Goal: Task Accomplishment & Management: Use online tool/utility

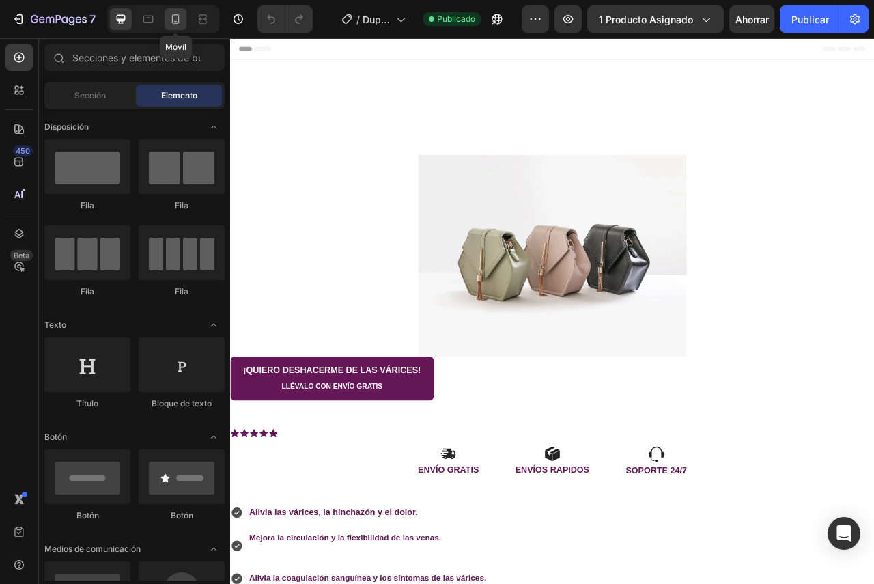
click at [173, 23] on icon at bounding box center [176, 19] width 8 height 10
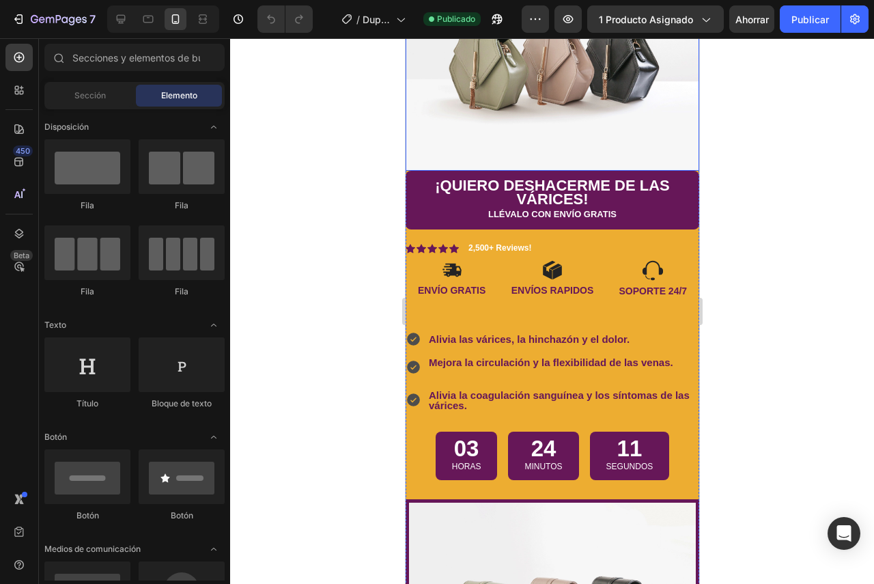
scroll to position [410, 0]
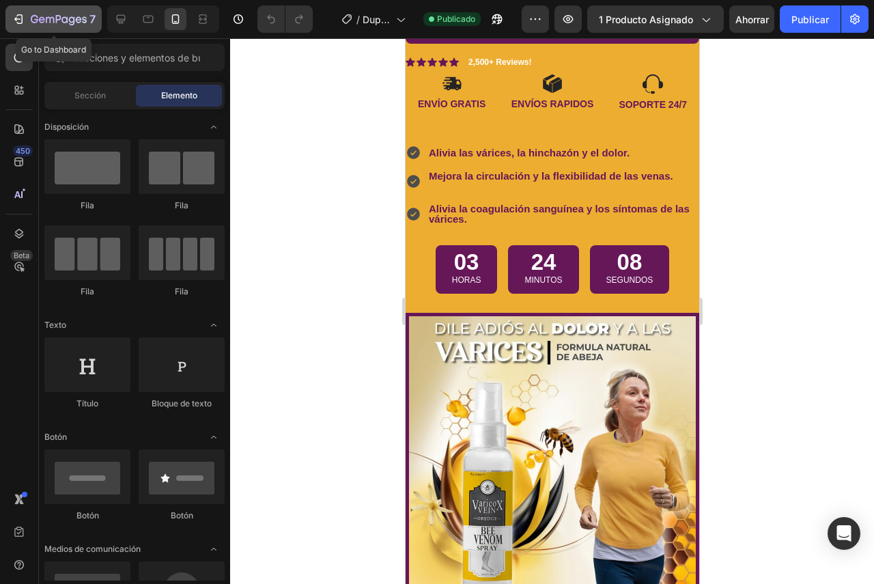
click at [18, 23] on icon "button" at bounding box center [20, 19] width 6 height 10
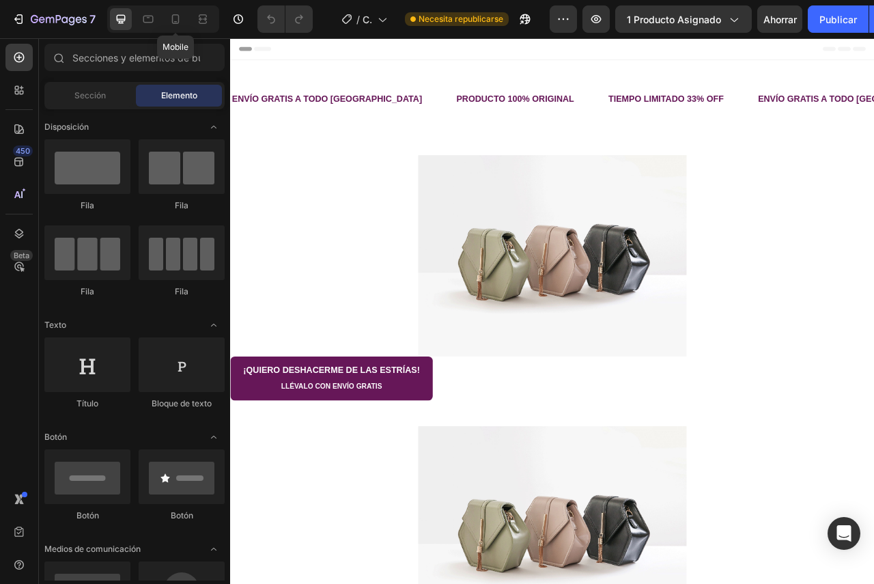
drag, startPoint x: 176, startPoint y: 20, endPoint x: 180, endPoint y: 37, distance: 17.1
click at [176, 20] on icon at bounding box center [176, 19] width 14 height 14
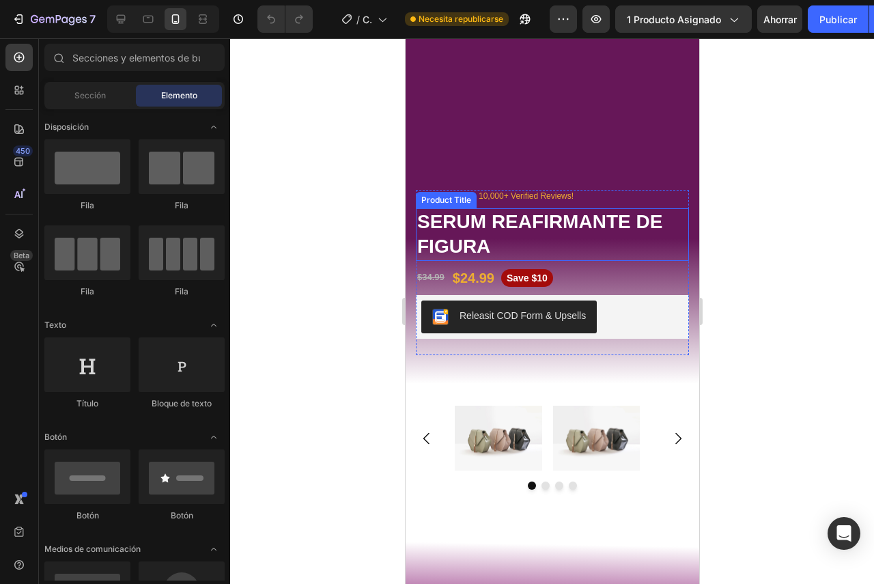
scroll to position [3074, 0]
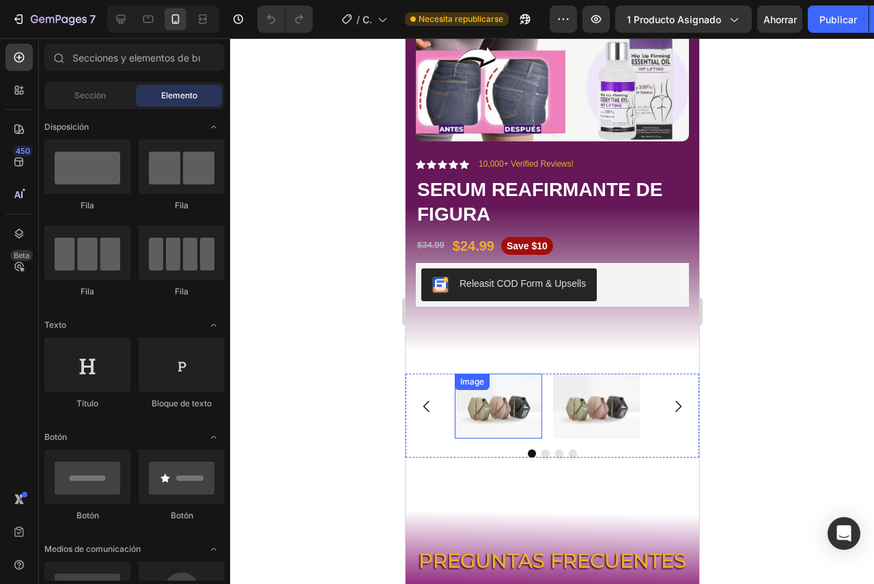
click at [495, 398] on img at bounding box center [497, 407] width 87 height 66
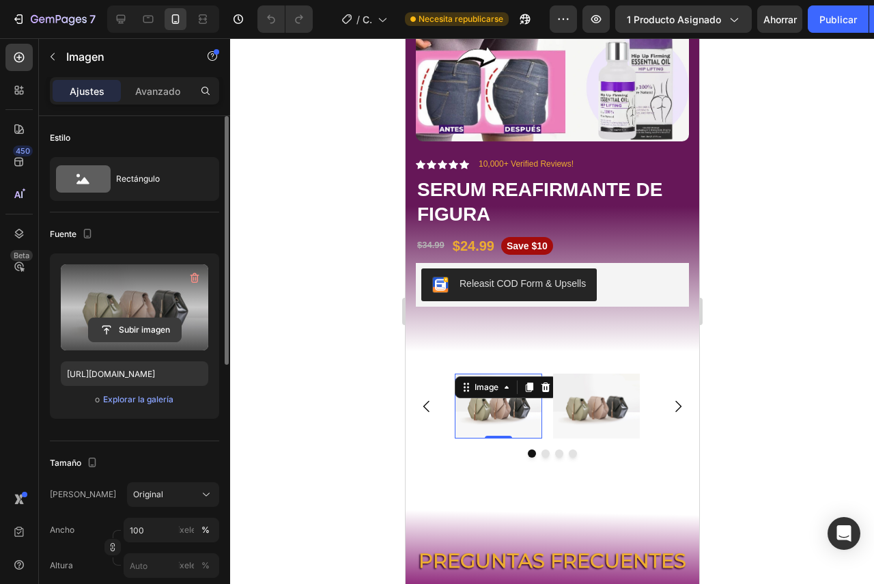
click at [125, 330] on input "file" at bounding box center [135, 329] width 92 height 23
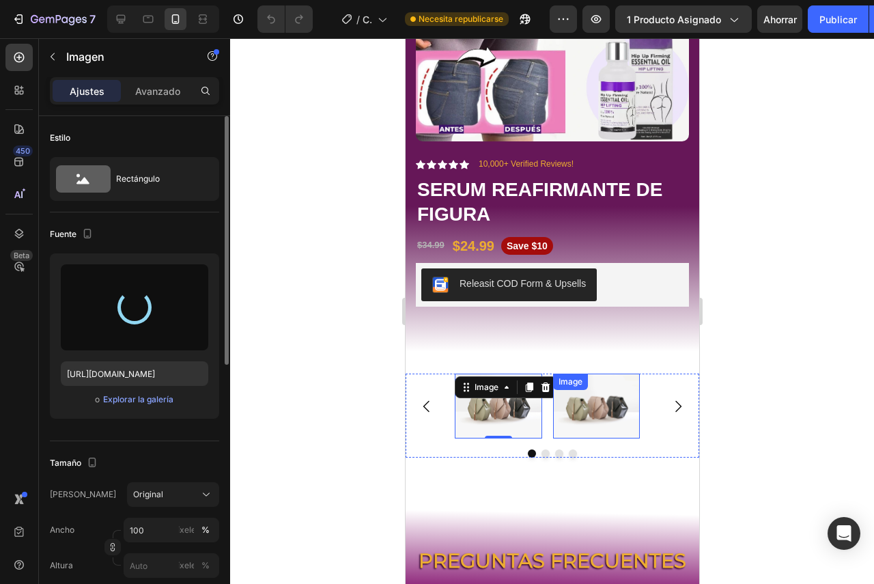
type input "[URL][DOMAIN_NAME]"
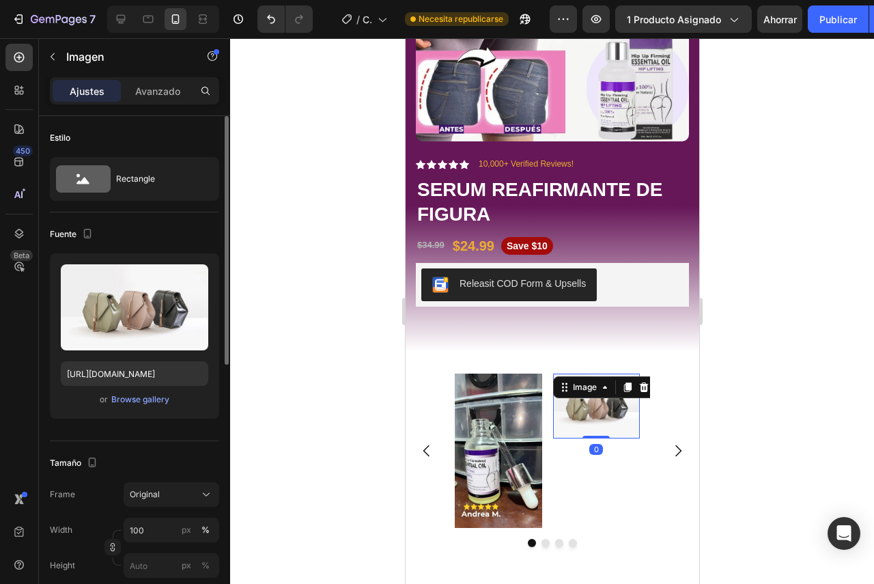
click at [588, 418] on img at bounding box center [596, 407] width 87 height 66
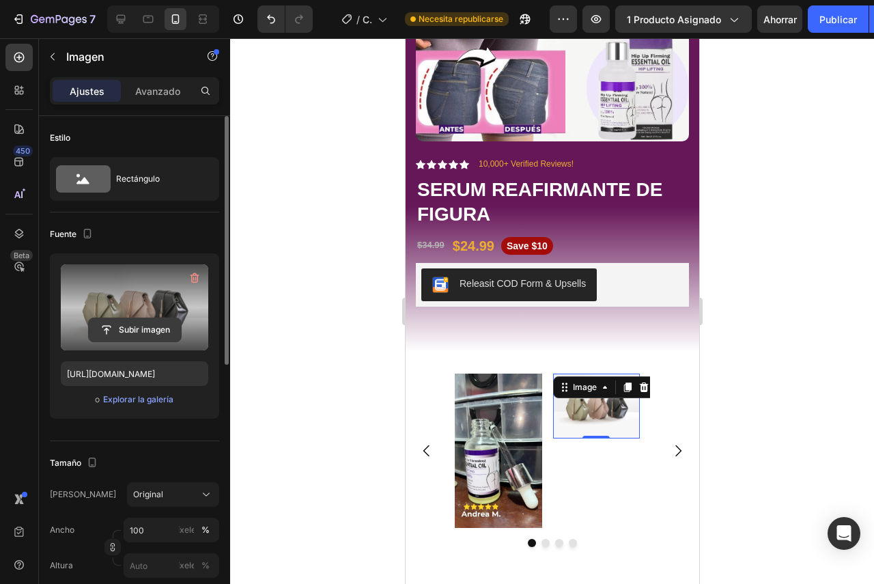
click at [147, 329] on input "file" at bounding box center [135, 329] width 92 height 23
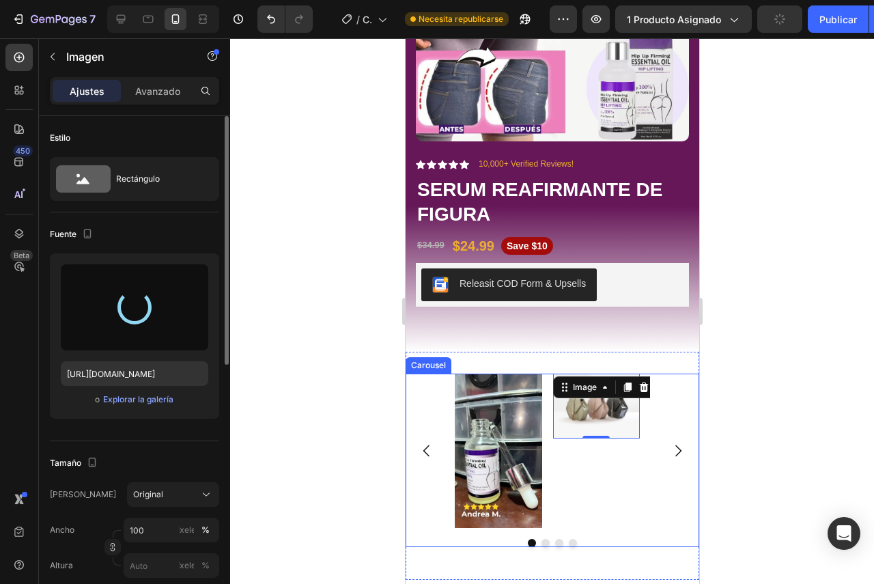
type input "[URL][DOMAIN_NAME]"
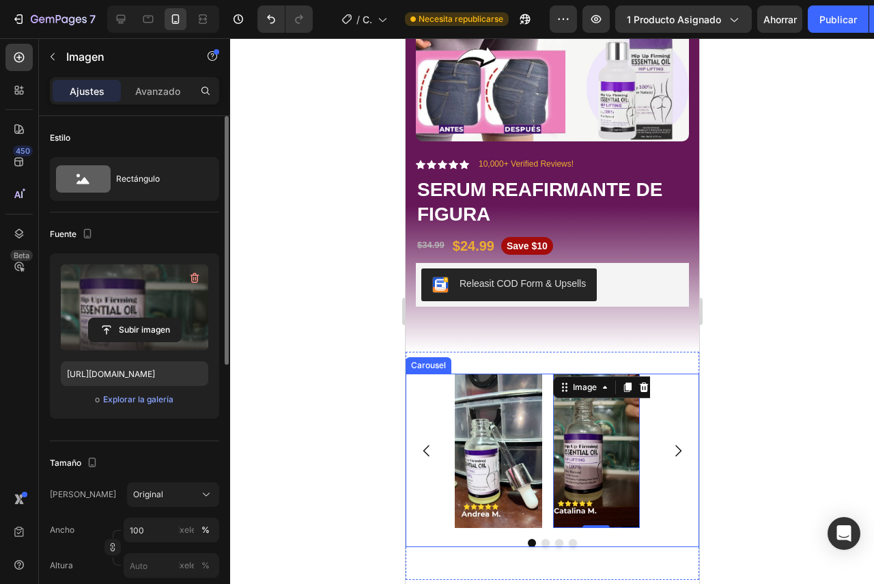
click at [675, 445] on icon "Carousel Next Arrow" at bounding box center [678, 451] width 6 height 12
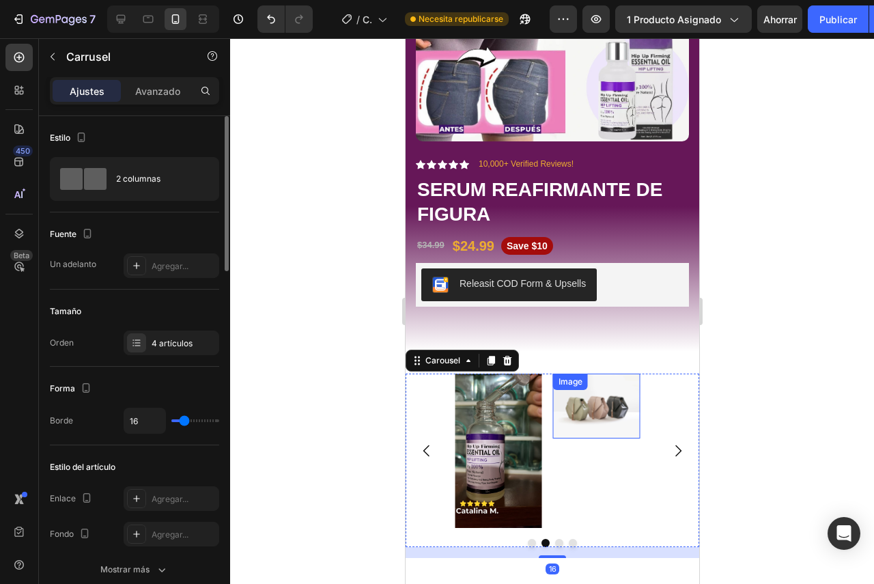
click at [587, 406] on img at bounding box center [596, 407] width 87 height 66
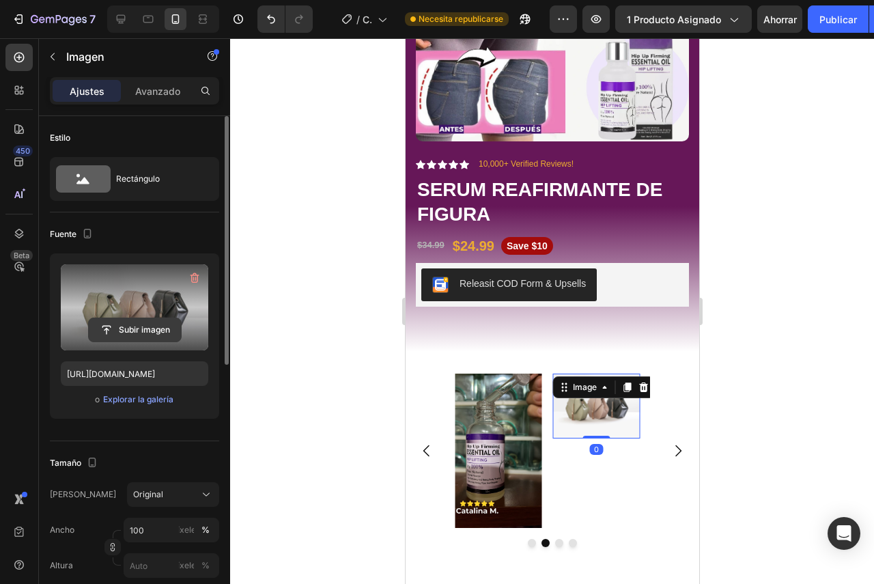
click at [118, 326] on input "file" at bounding box center [135, 329] width 92 height 23
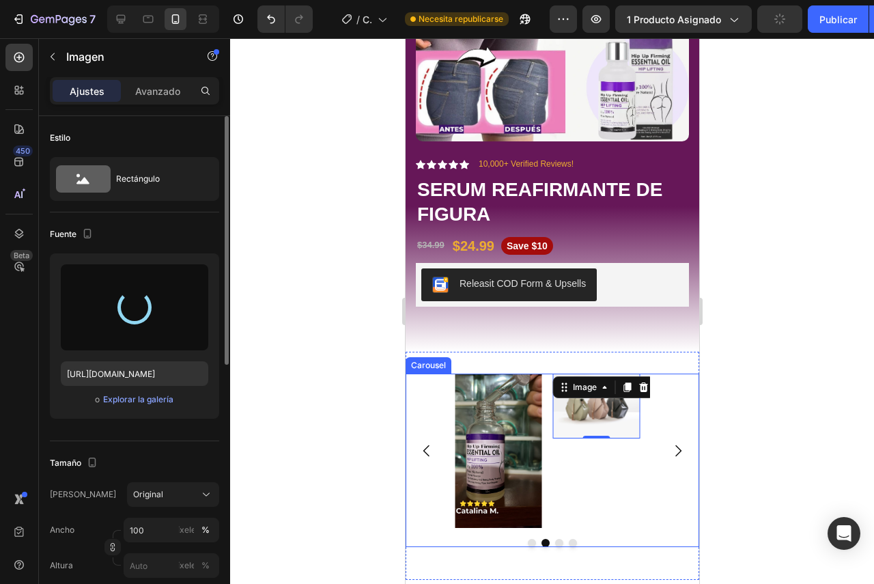
type input "[URL][DOMAIN_NAME]"
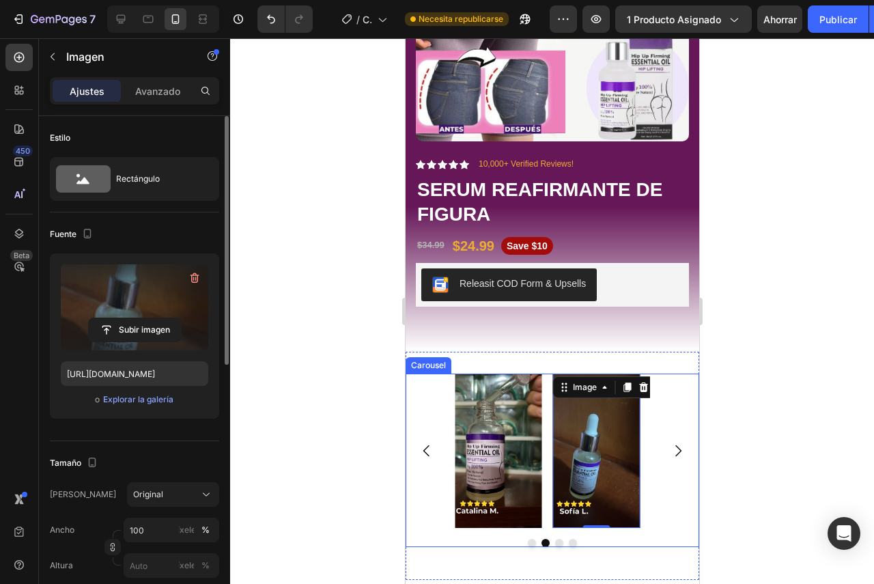
click at [669, 443] on icon "Carousel Next Arrow" at bounding box center [677, 451] width 16 height 16
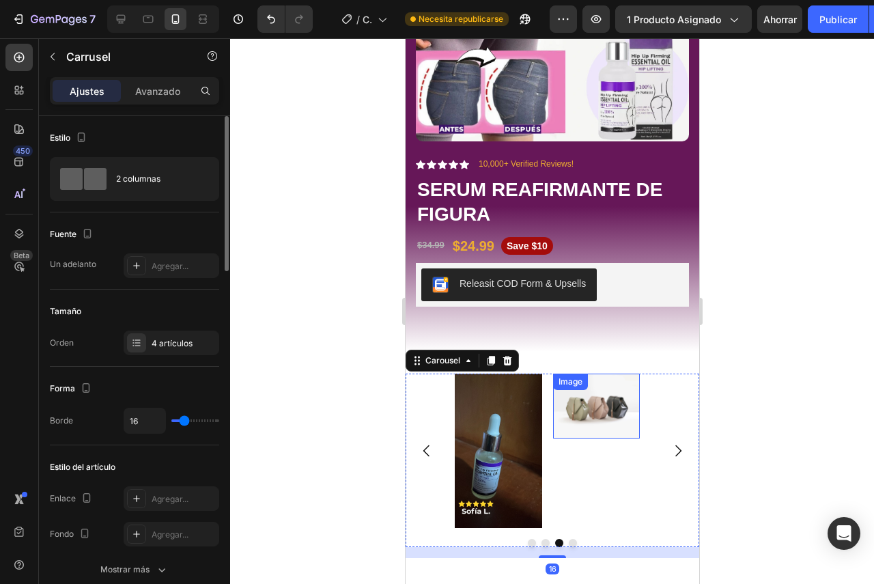
click at [576, 405] on img at bounding box center [596, 407] width 87 height 66
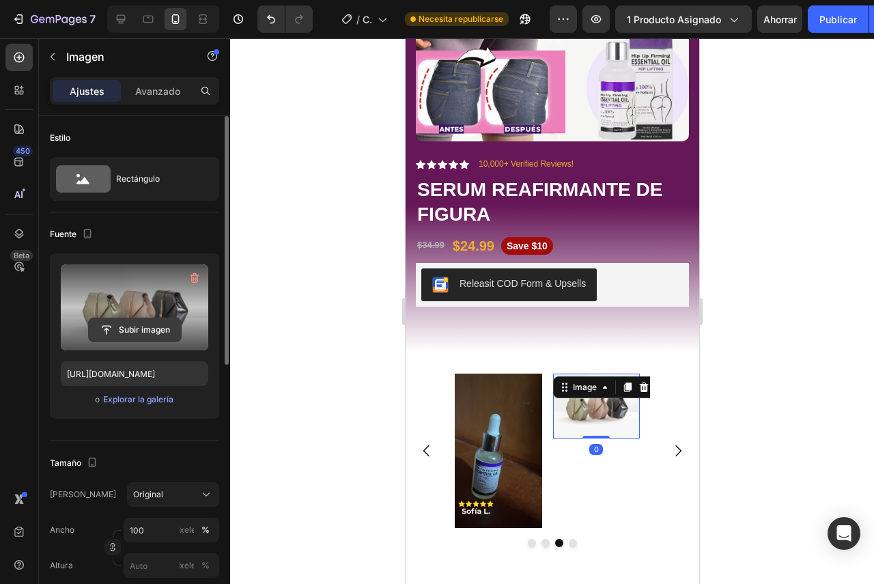
click at [135, 320] on input "file" at bounding box center [135, 329] width 92 height 23
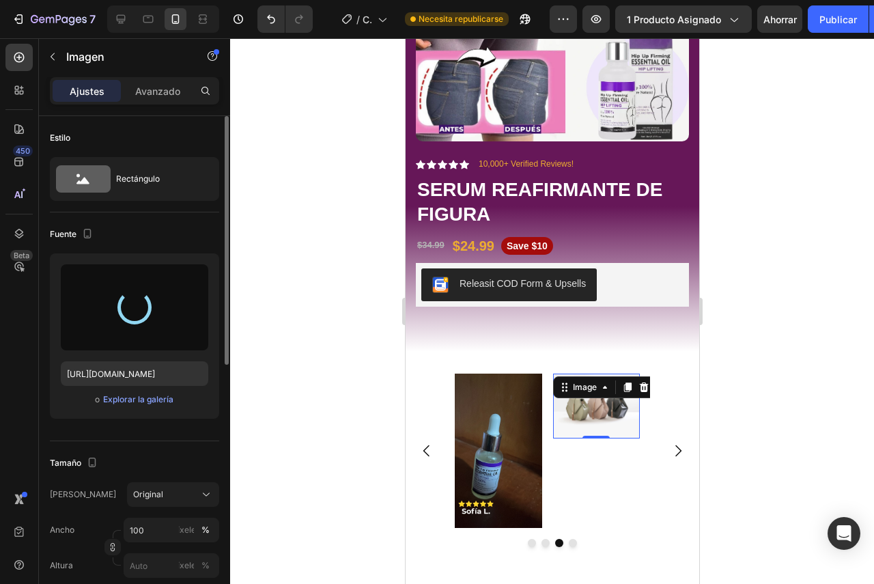
type input "[URL][DOMAIN_NAME]"
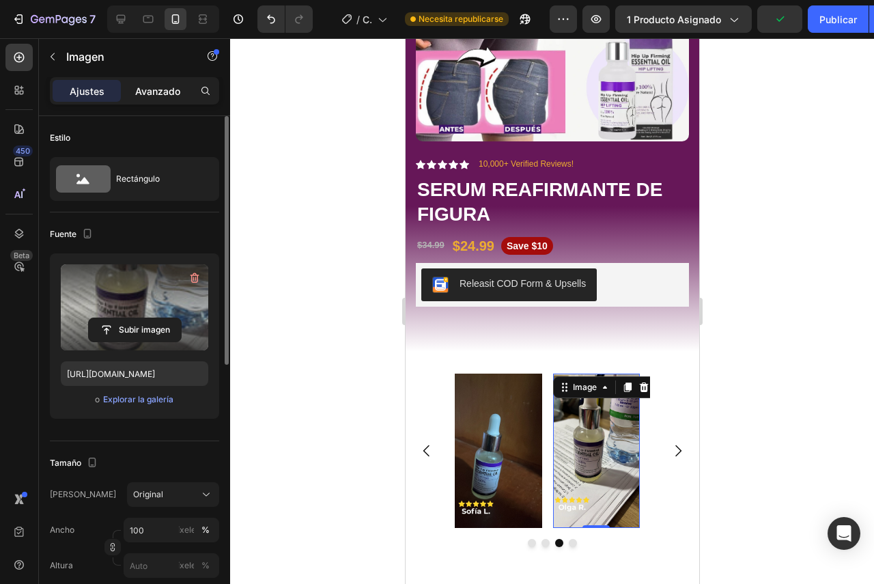
click at [148, 90] on font "Avanzado" at bounding box center [157, 91] width 45 height 12
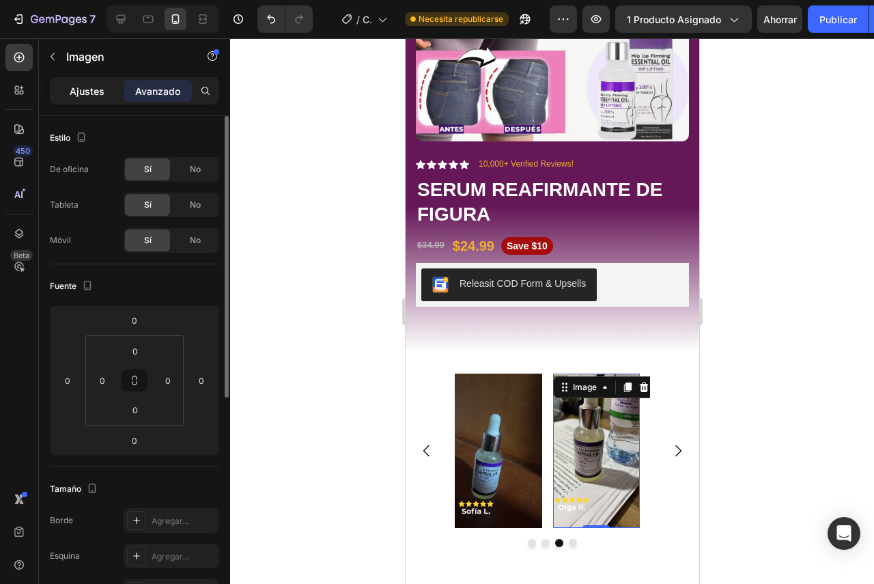
click at [68, 85] on div "Ajustes" at bounding box center [87, 91] width 68 height 22
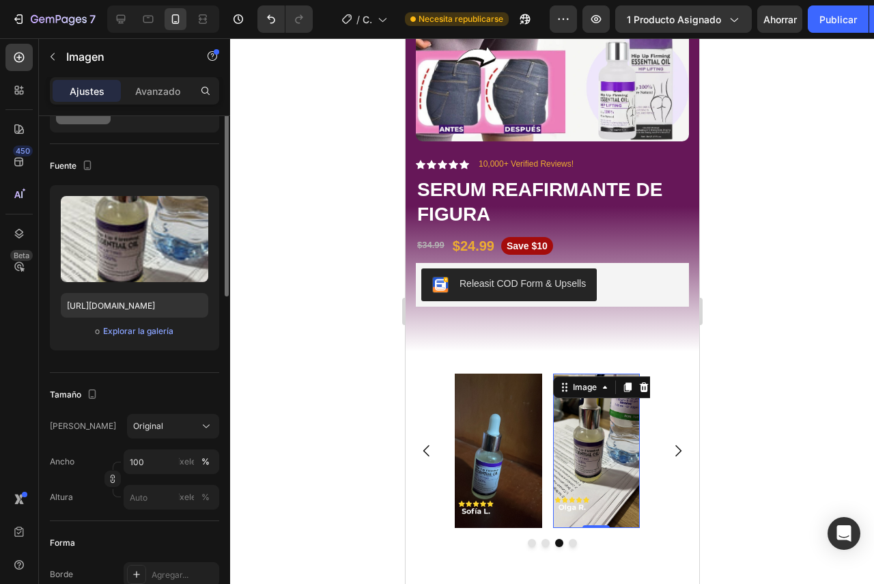
scroll to position [0, 0]
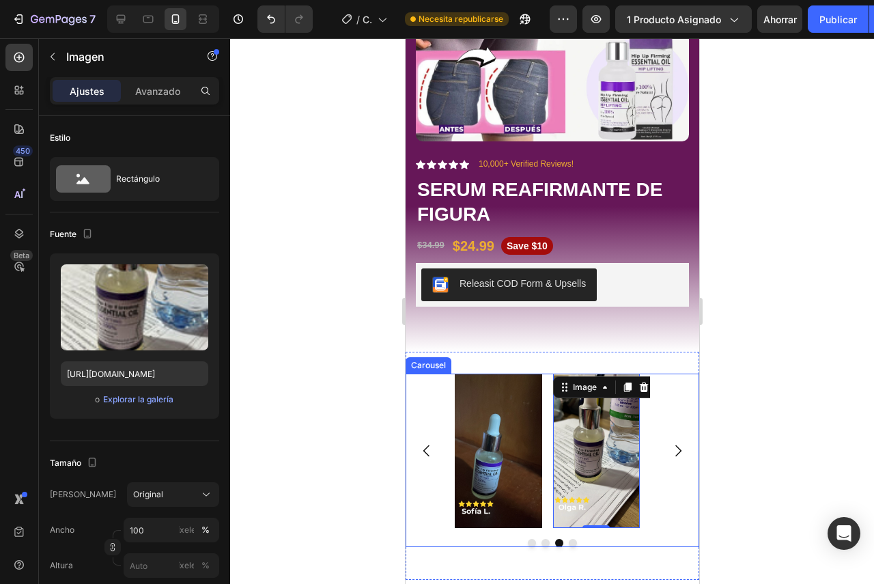
click at [439, 419] on div "Image Image Image Image 0" at bounding box center [552, 451] width 294 height 155
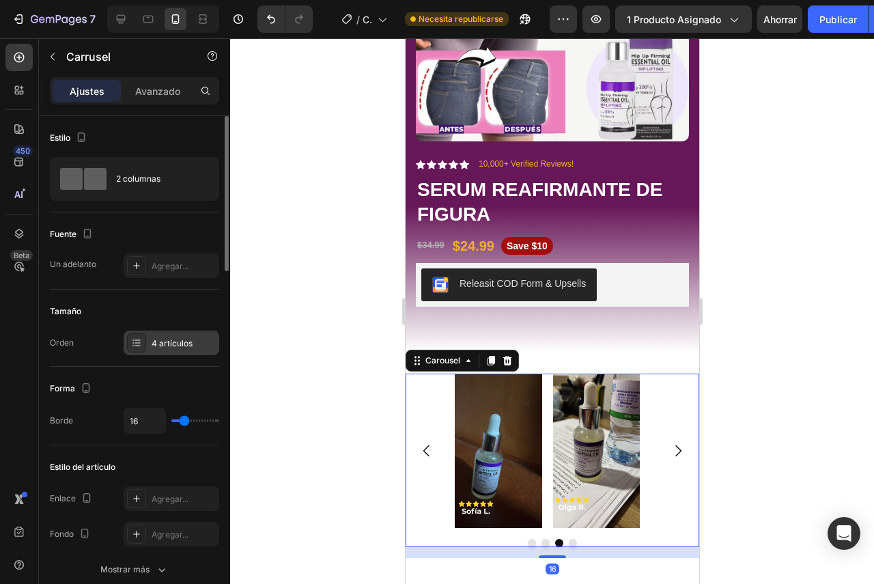
click at [163, 339] on font "4 artículos" at bounding box center [172, 343] width 41 height 10
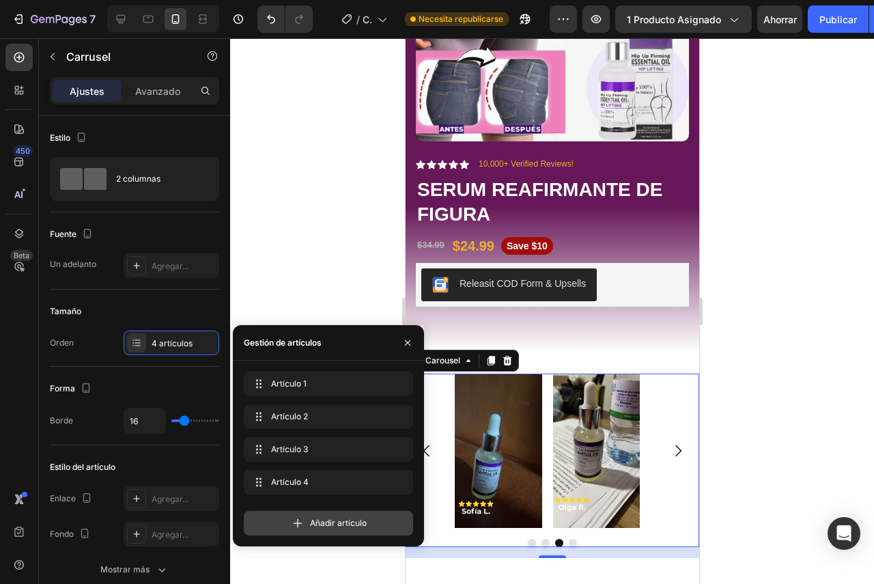
click at [311, 524] on font "Añadir artículo" at bounding box center [338, 523] width 57 height 10
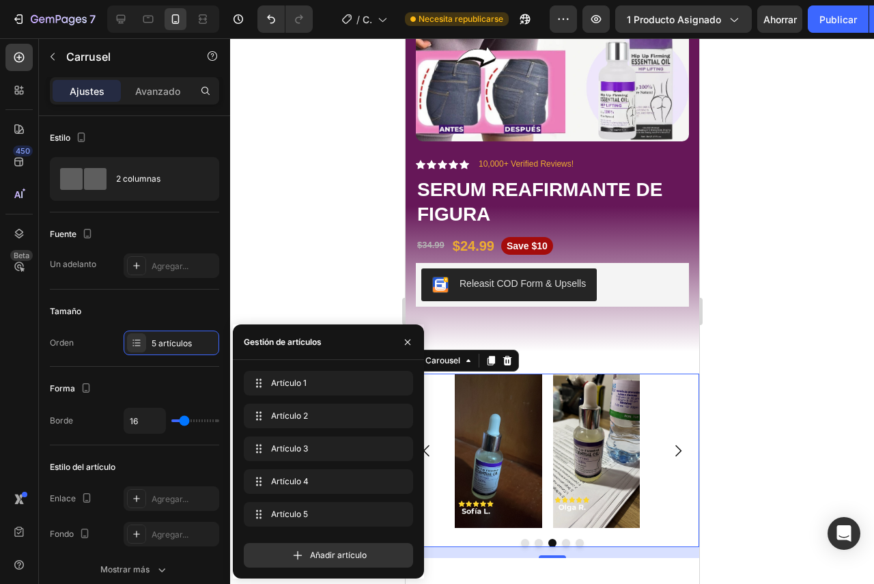
click at [675, 445] on icon "Carousel Next Arrow" at bounding box center [678, 451] width 6 height 12
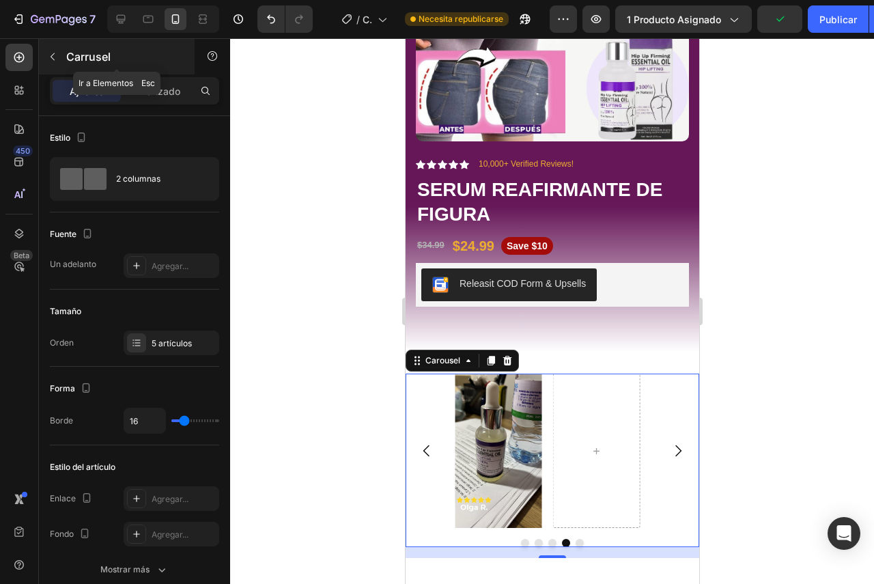
click at [57, 57] on icon "button" at bounding box center [52, 56] width 11 height 11
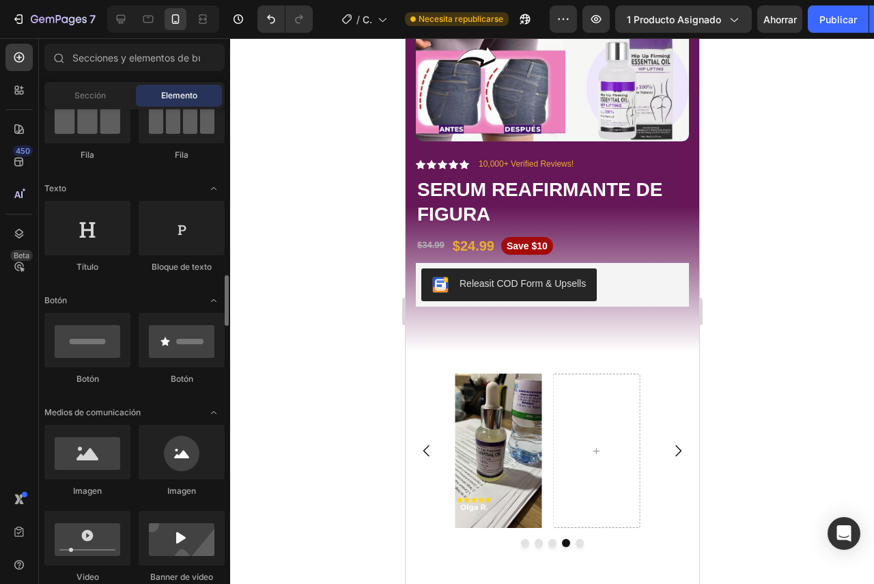
scroll to position [273, 0]
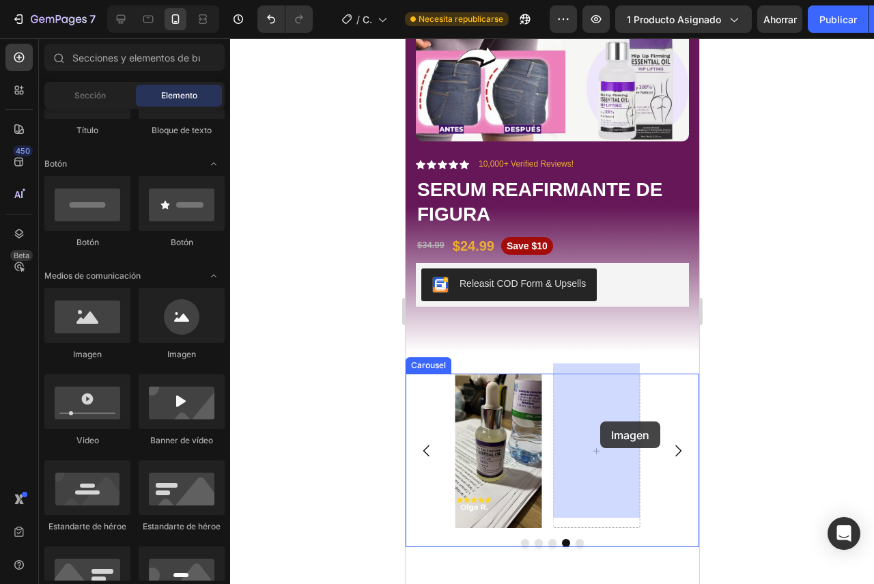
drag, startPoint x: 501, startPoint y: 354, endPoint x: 596, endPoint y: 421, distance: 116.6
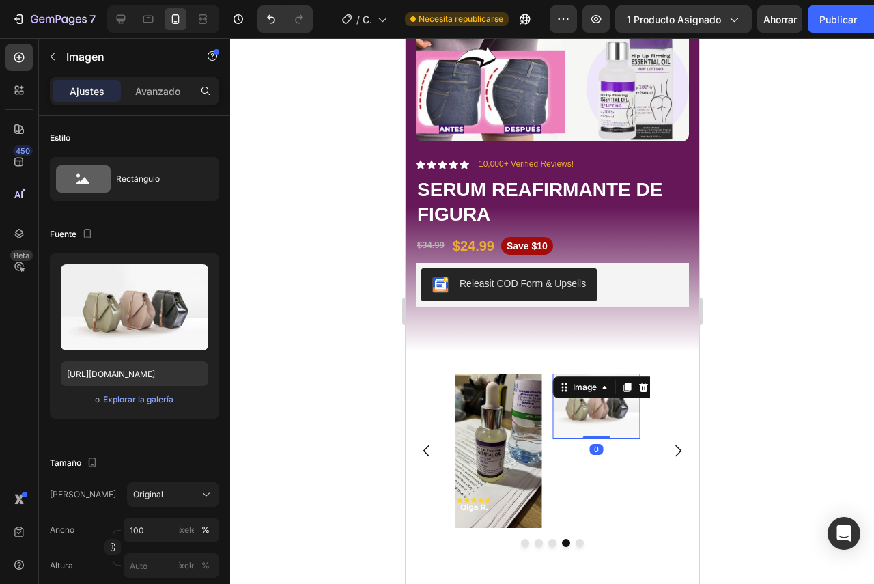
click at [585, 409] on img at bounding box center [596, 407] width 87 height 66
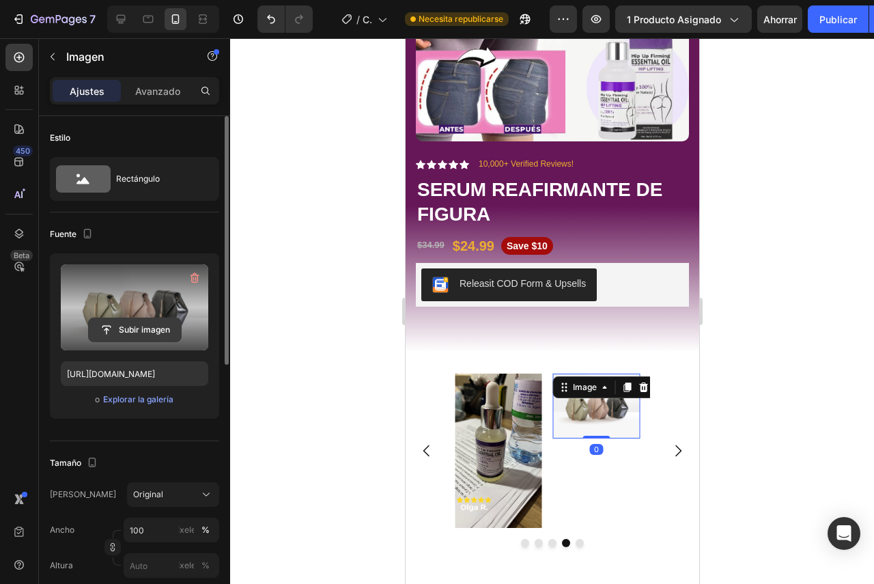
click at [128, 331] on input "file" at bounding box center [135, 329] width 92 height 23
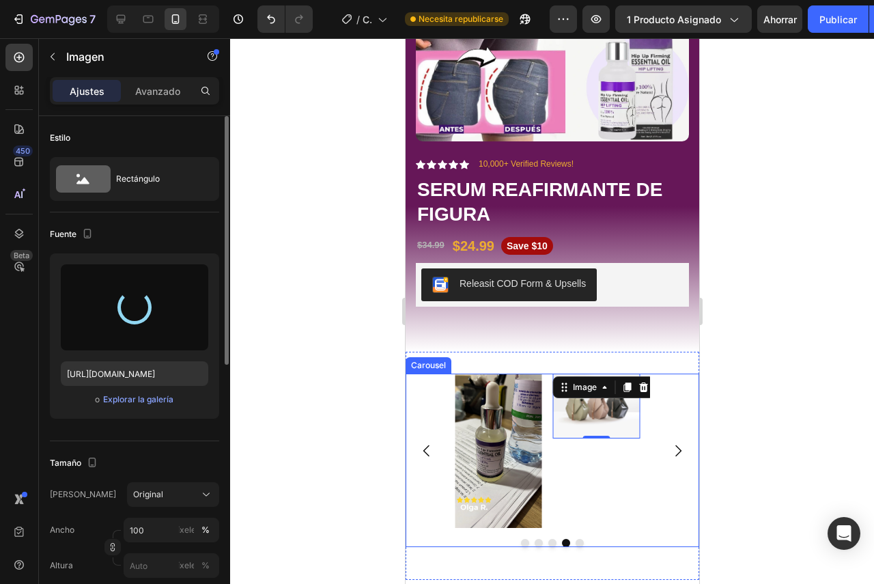
type input "[URL][DOMAIN_NAME]"
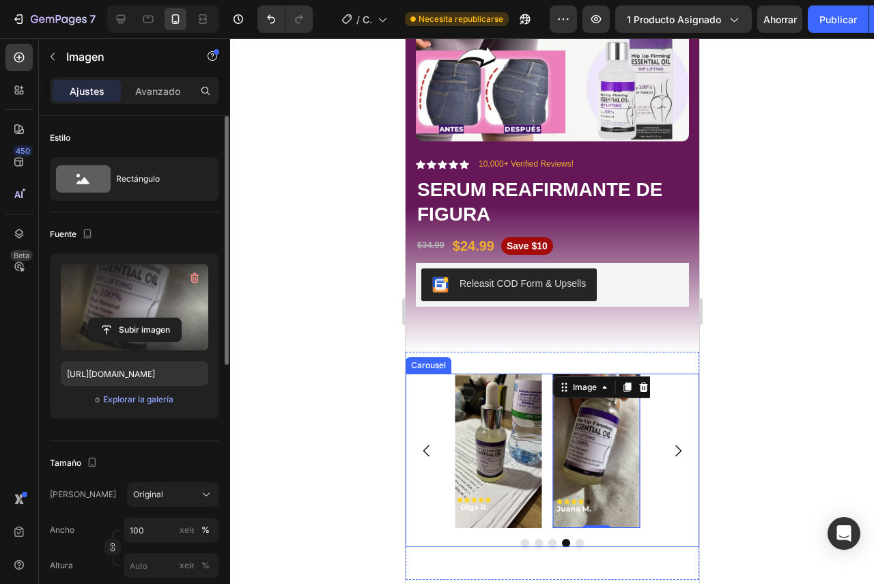
click at [430, 443] on icon "Carousel Back Arrow" at bounding box center [426, 451] width 16 height 16
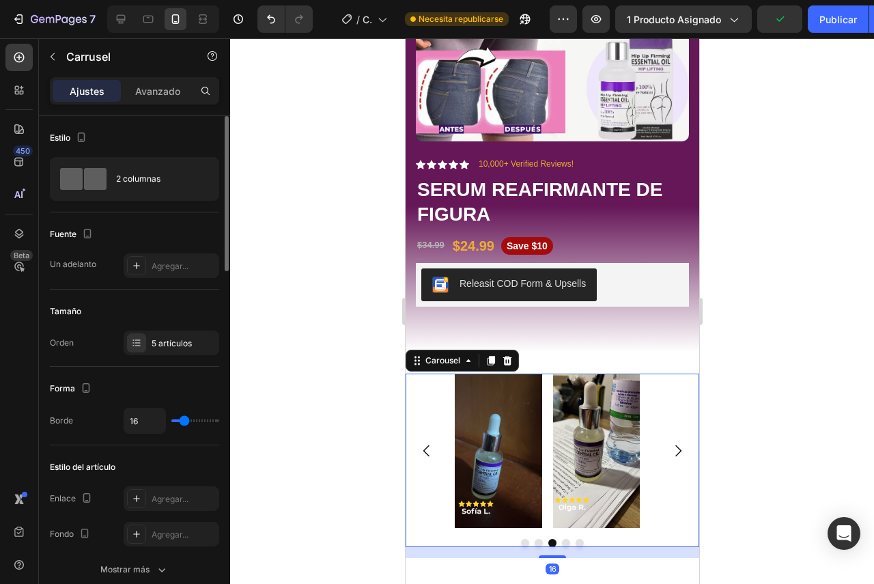
click at [430, 443] on icon "Carousel Back Arrow" at bounding box center [426, 451] width 16 height 16
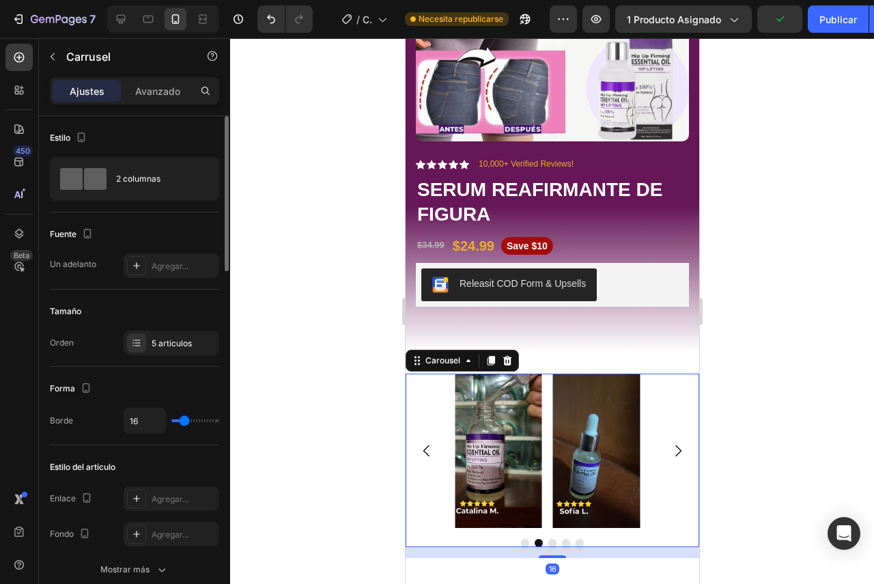
click at [430, 443] on icon "Carousel Back Arrow" at bounding box center [426, 451] width 16 height 16
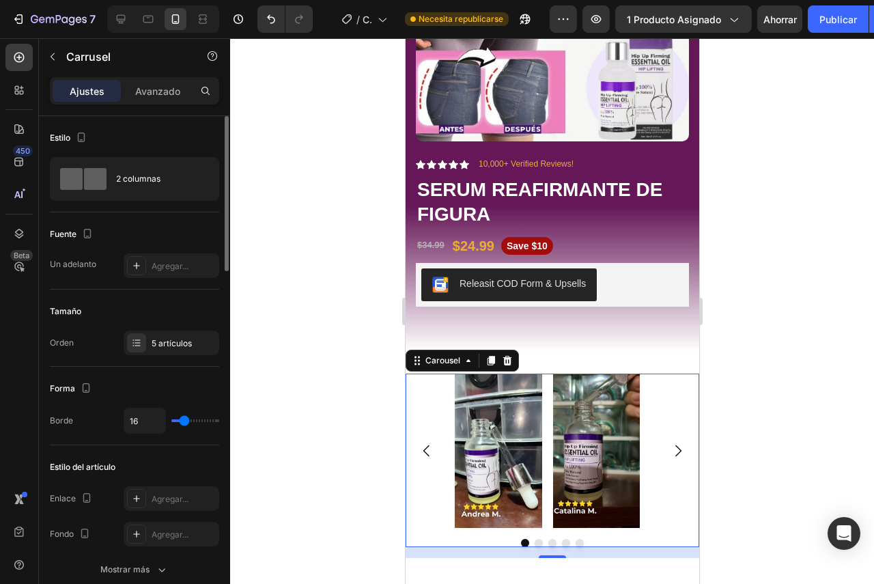
click at [669, 443] on icon "Carousel Next Arrow" at bounding box center [677, 451] width 16 height 16
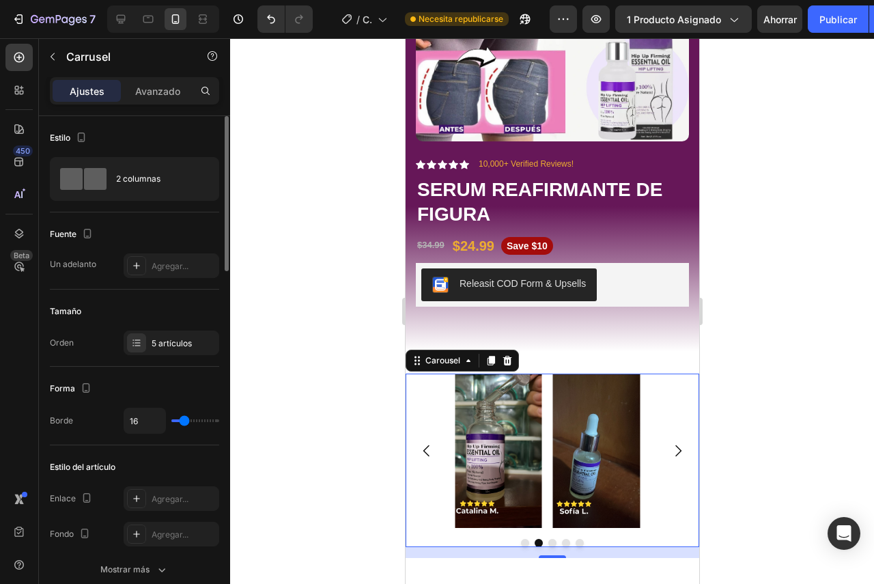
click at [669, 443] on icon "Carousel Next Arrow" at bounding box center [677, 451] width 16 height 16
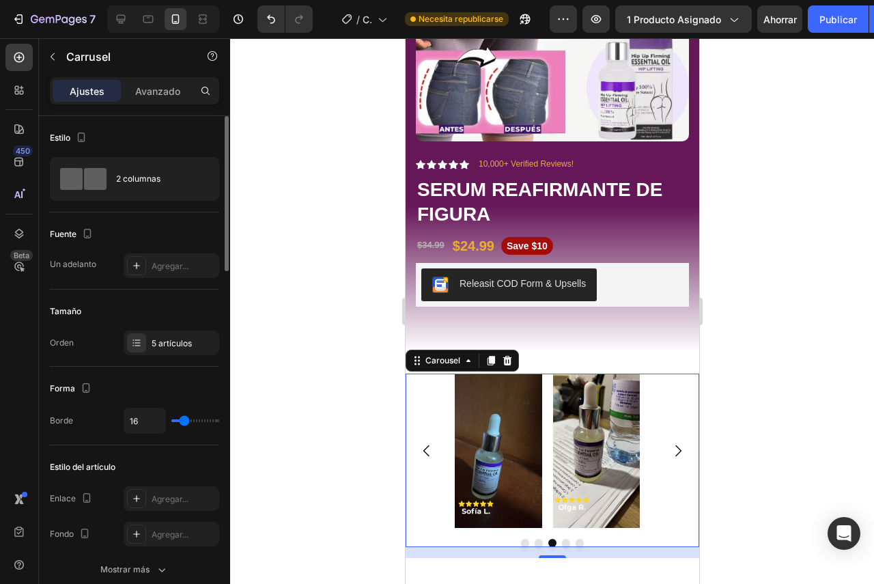
click at [669, 443] on icon "Carousel Next Arrow" at bounding box center [677, 451] width 16 height 16
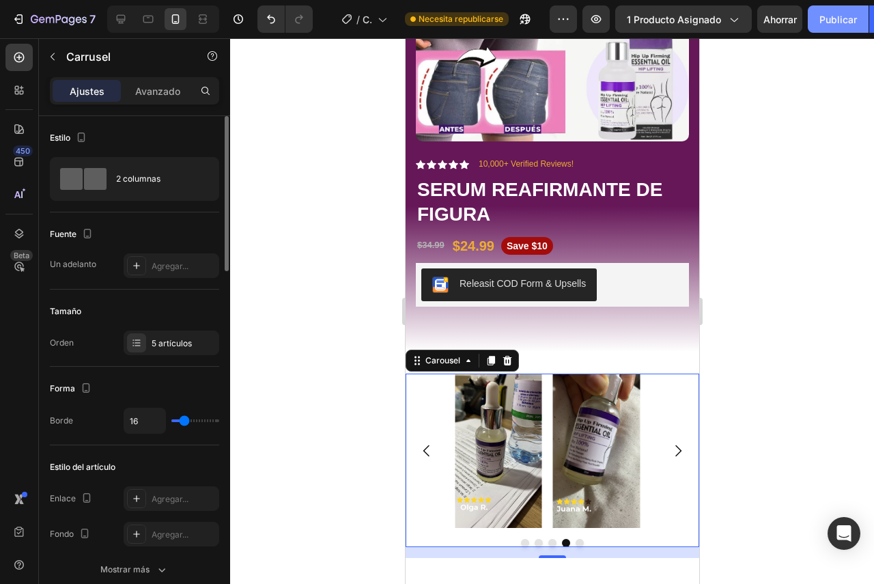
click at [828, 28] on button "Publicar" at bounding box center [838, 18] width 61 height 27
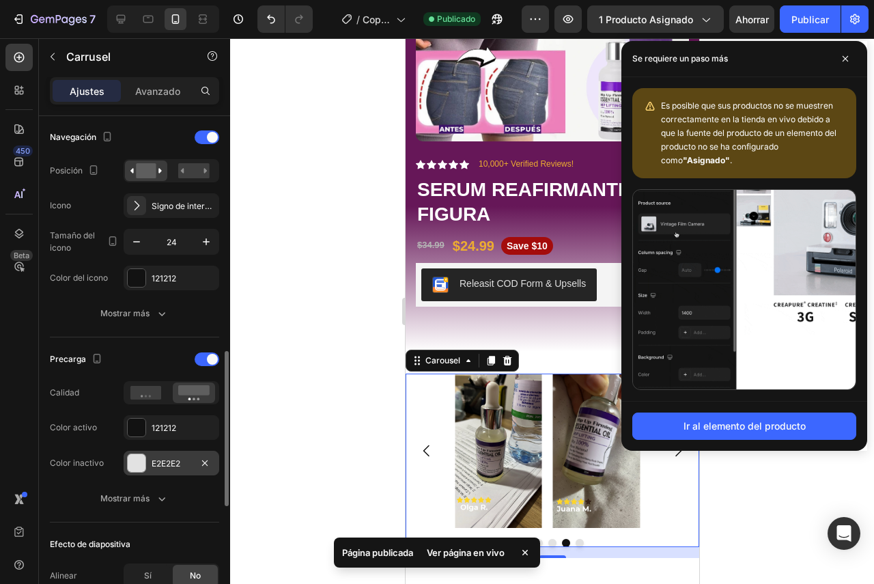
scroll to position [615, 0]
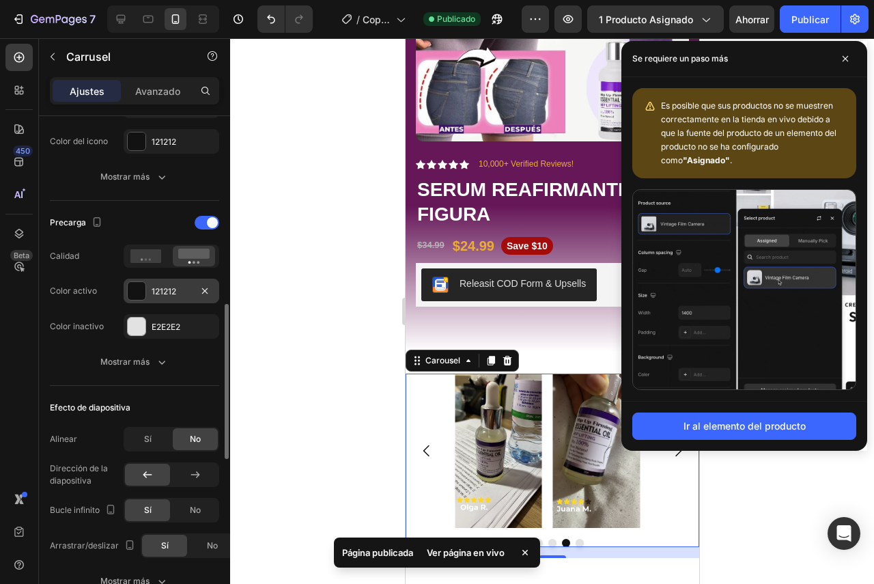
click at [171, 294] on font "121212" at bounding box center [164, 291] width 25 height 10
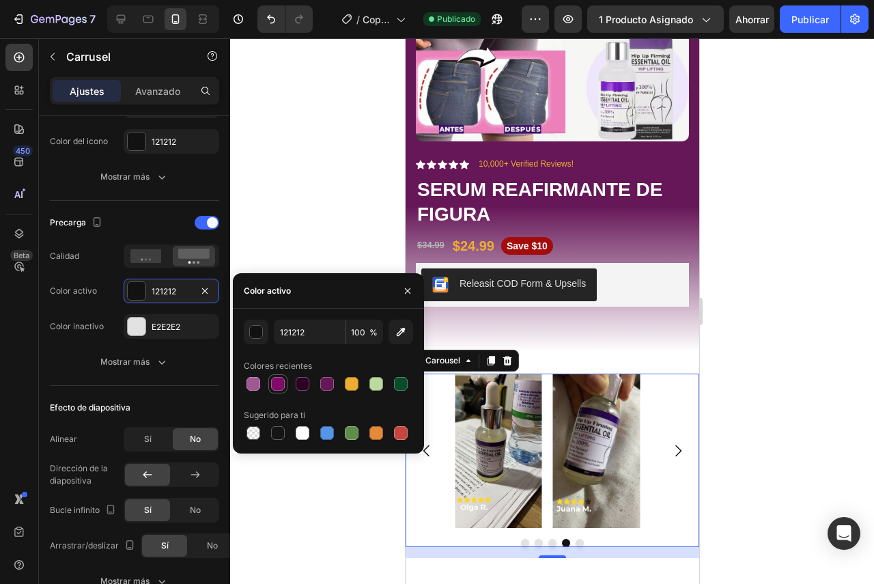
click at [281, 381] on div at bounding box center [278, 384] width 14 height 14
click at [321, 387] on div at bounding box center [327, 384] width 14 height 14
click at [273, 380] on div at bounding box center [278, 384] width 14 height 14
click at [301, 430] on div at bounding box center [303, 433] width 14 height 14
click at [282, 385] on div at bounding box center [278, 384] width 14 height 14
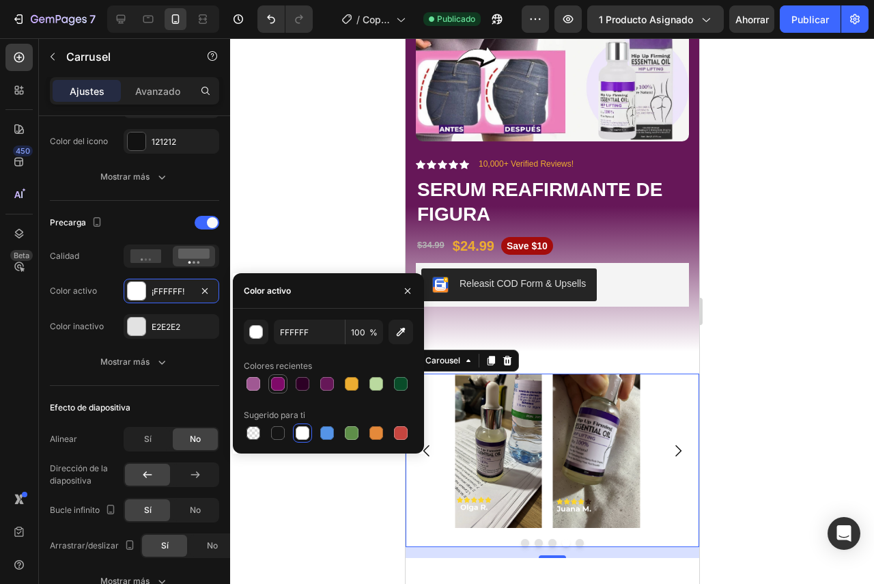
type input "7F0A69"
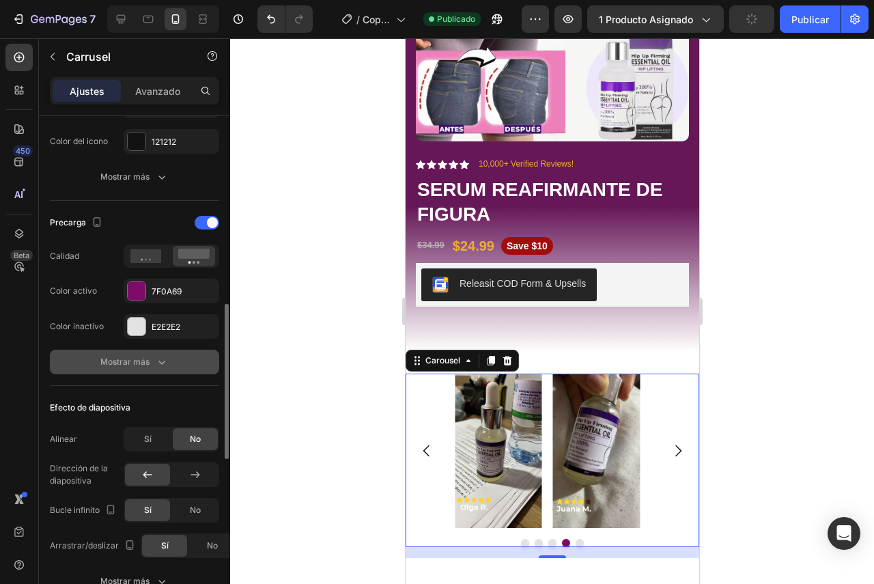
click at [169, 364] on button "Mostrar más" at bounding box center [134, 362] width 169 height 25
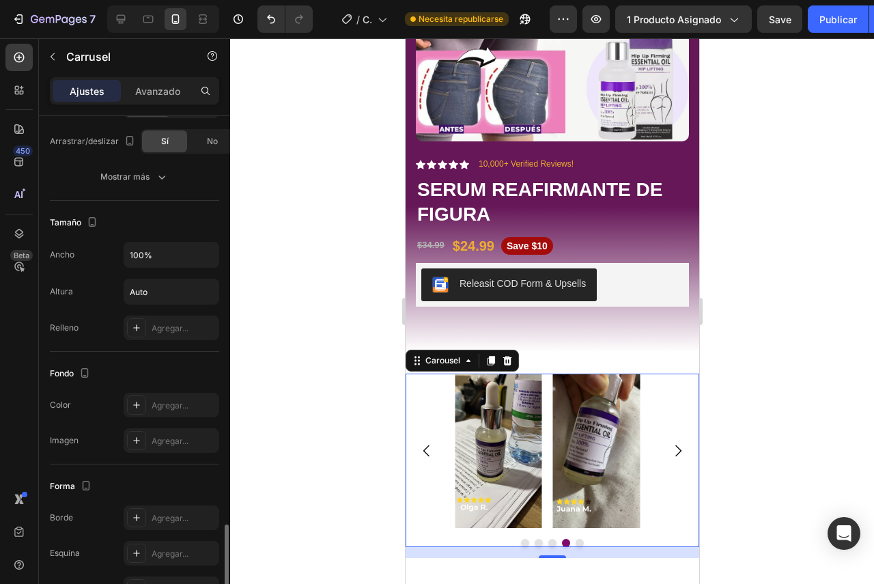
scroll to position [1161, 0]
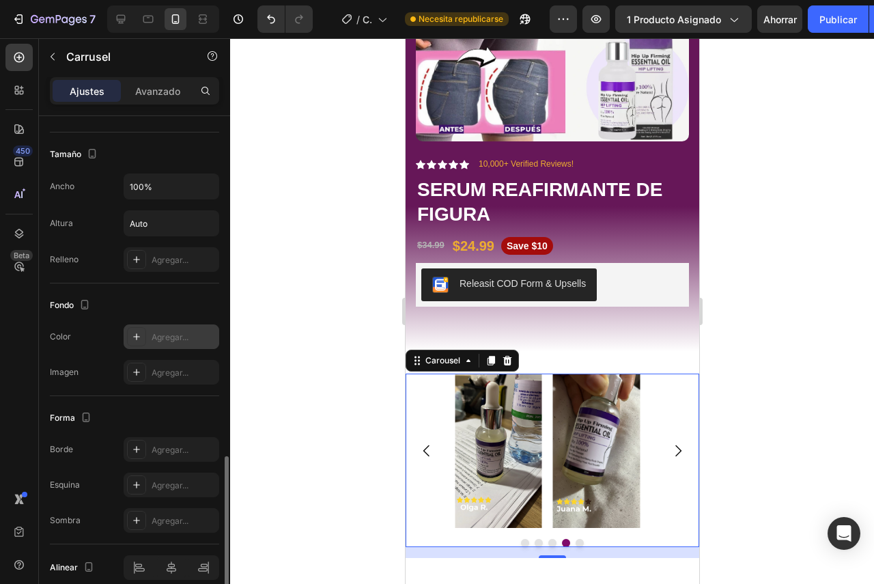
click at [166, 335] on font "Agregar..." at bounding box center [170, 337] width 37 height 10
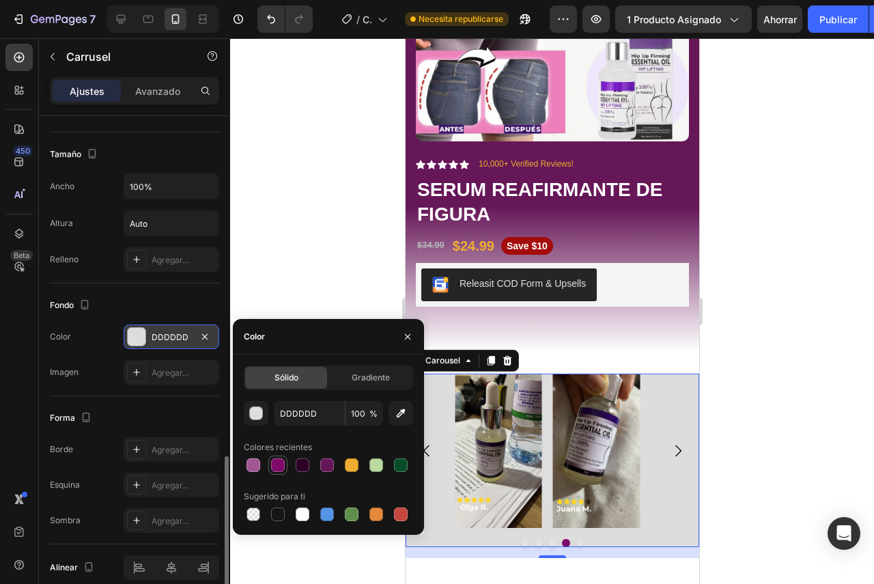
click at [286, 465] on div at bounding box center [278, 465] width 16 height 16
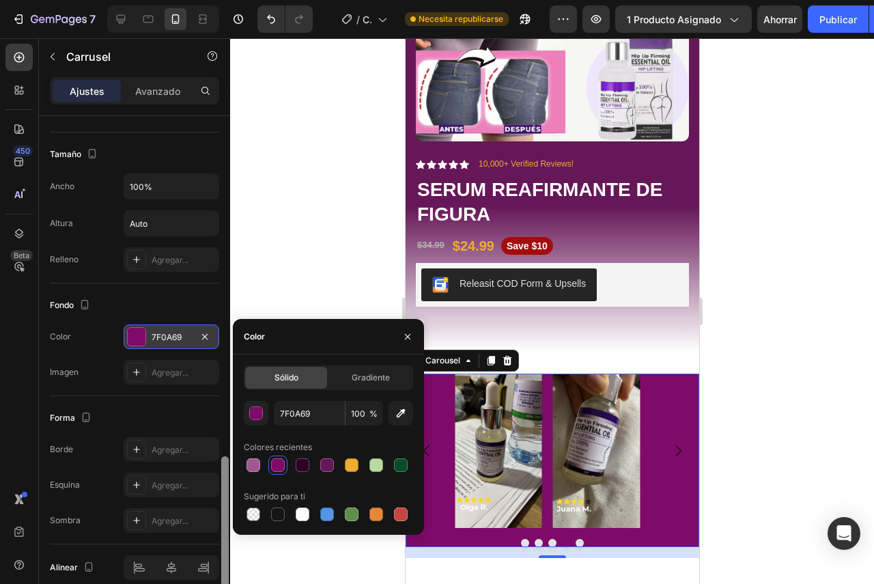
type input "DDDDDD"
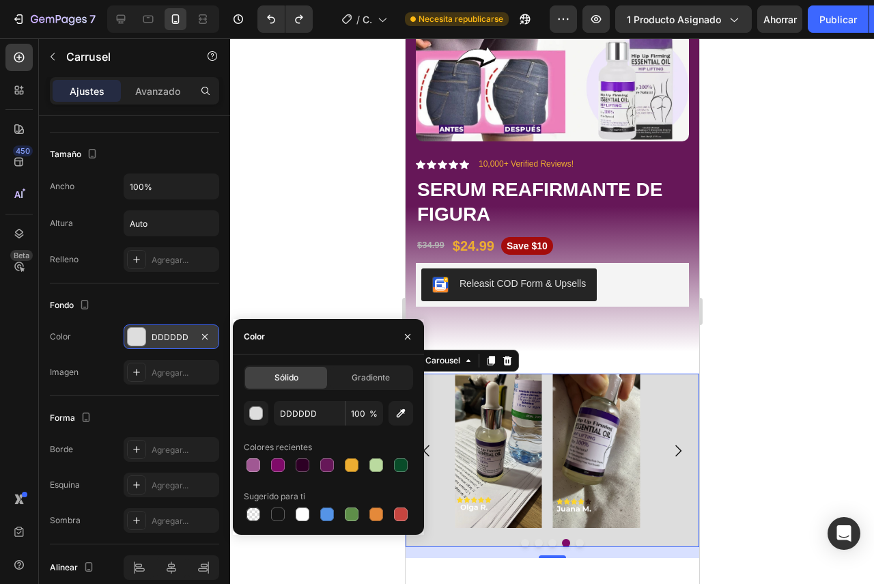
click at [764, 356] on div at bounding box center [552, 311] width 644 height 546
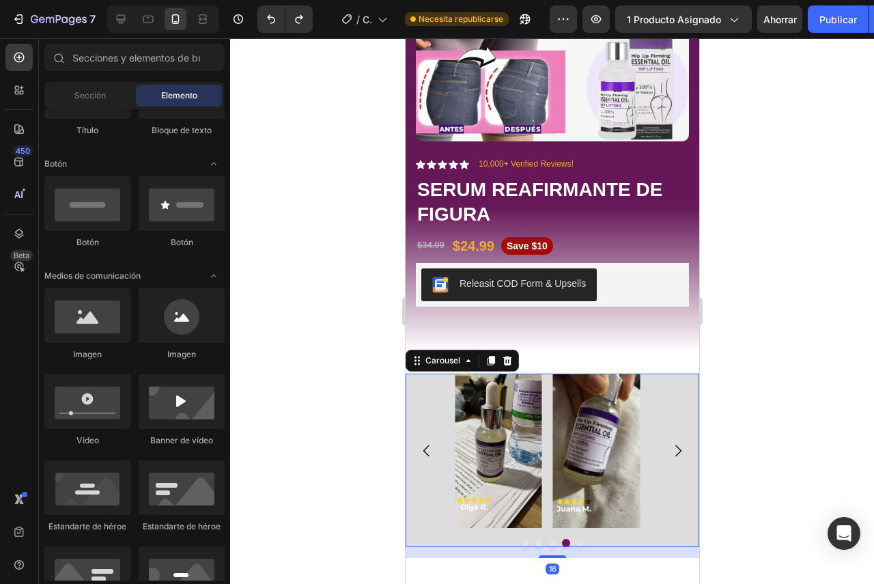
click at [656, 484] on div "Image Image Image Image Image" at bounding box center [552, 451] width 294 height 155
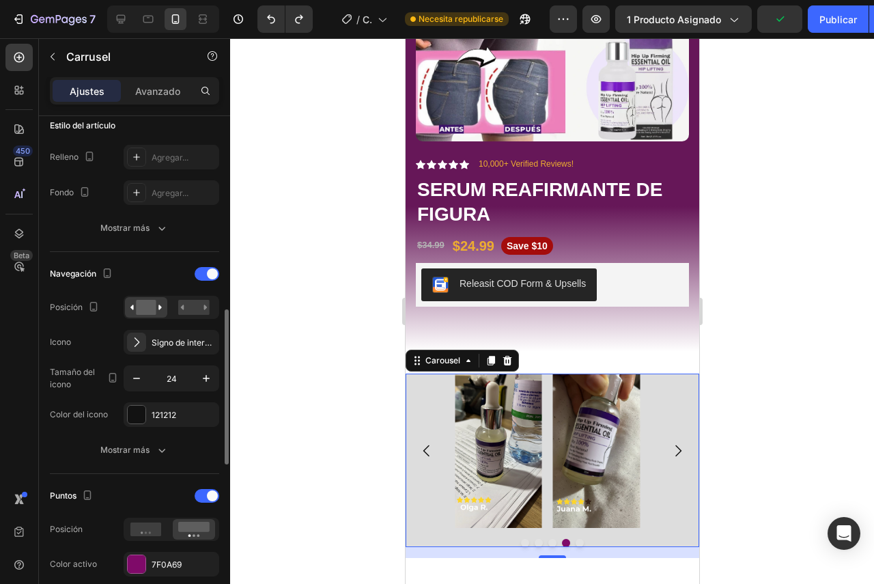
scroll to position [478, 0]
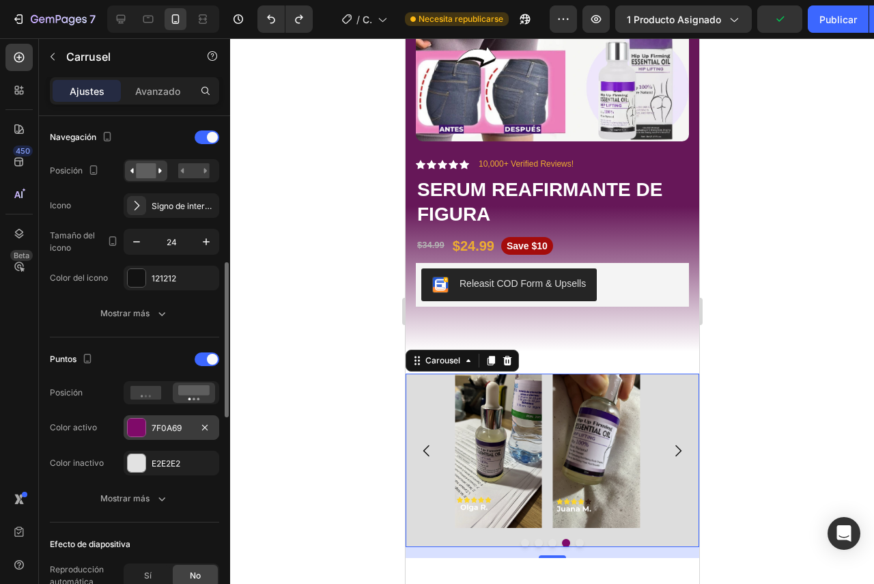
click at [184, 426] on div "7F0A69" at bounding box center [172, 428] width 40 height 12
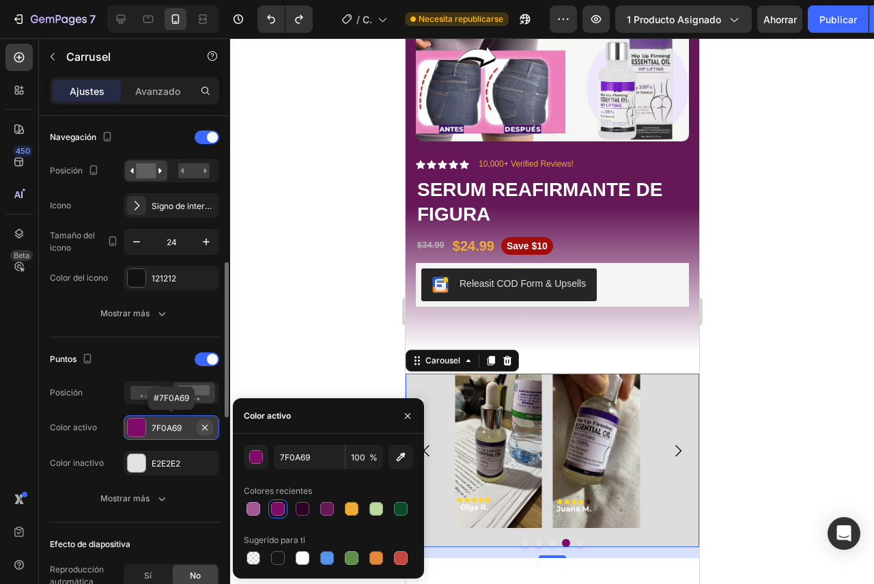
click at [201, 430] on icon "button" at bounding box center [204, 427] width 11 height 11
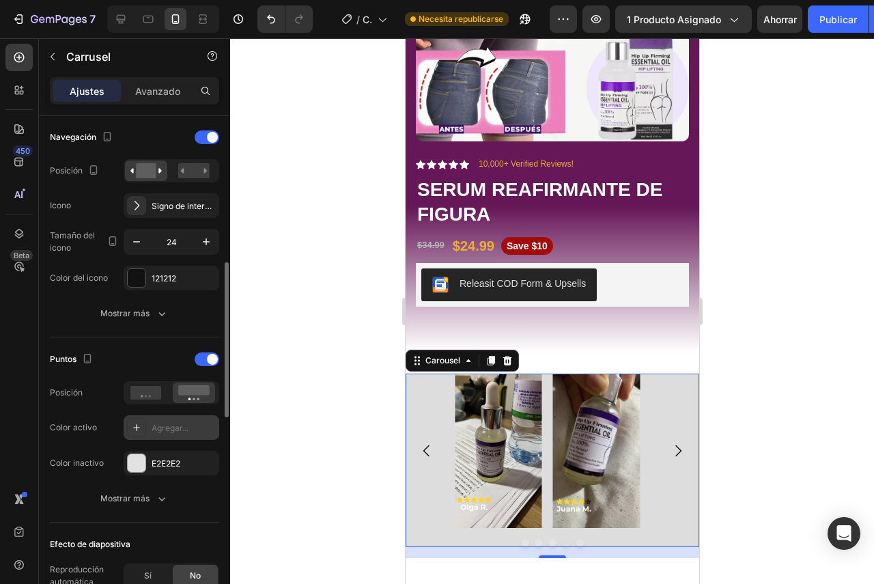
click at [189, 438] on div "Agregar..." at bounding box center [172, 427] width 96 height 25
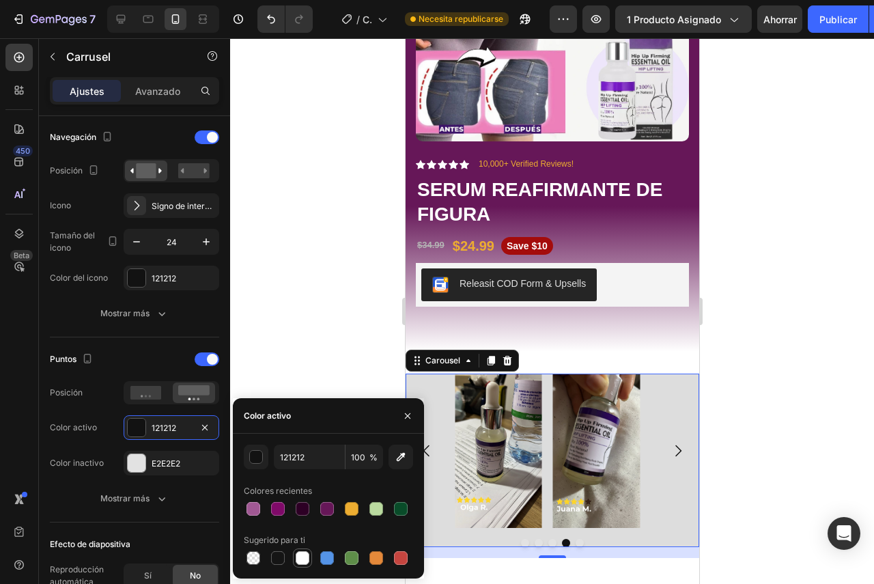
click at [299, 555] on div at bounding box center [303, 558] width 14 height 14
click at [279, 505] on div at bounding box center [278, 509] width 14 height 14
type input "7F0A69"
click at [183, 471] on div "E2E2E2" at bounding box center [172, 463] width 96 height 25
click at [302, 552] on div at bounding box center [303, 558] width 14 height 14
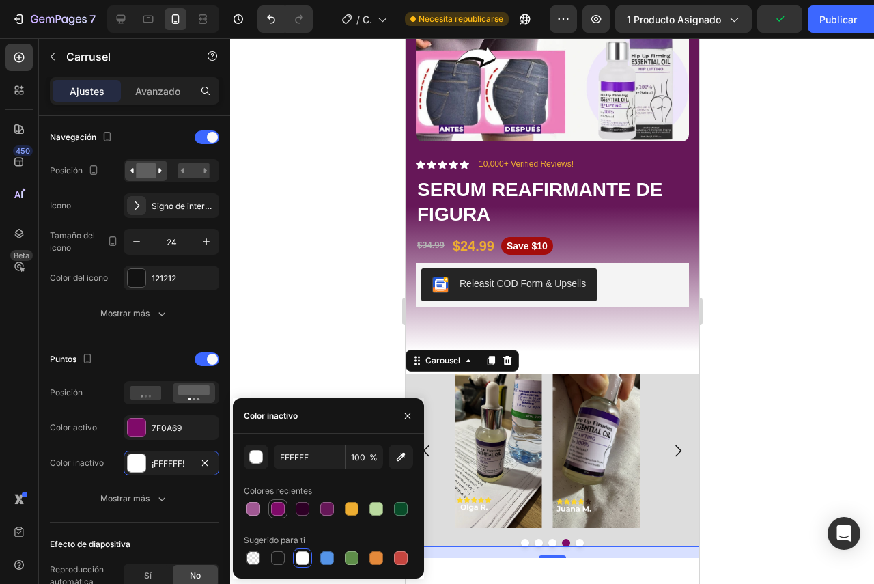
click at [279, 510] on div at bounding box center [278, 509] width 14 height 14
type input "7F0A69"
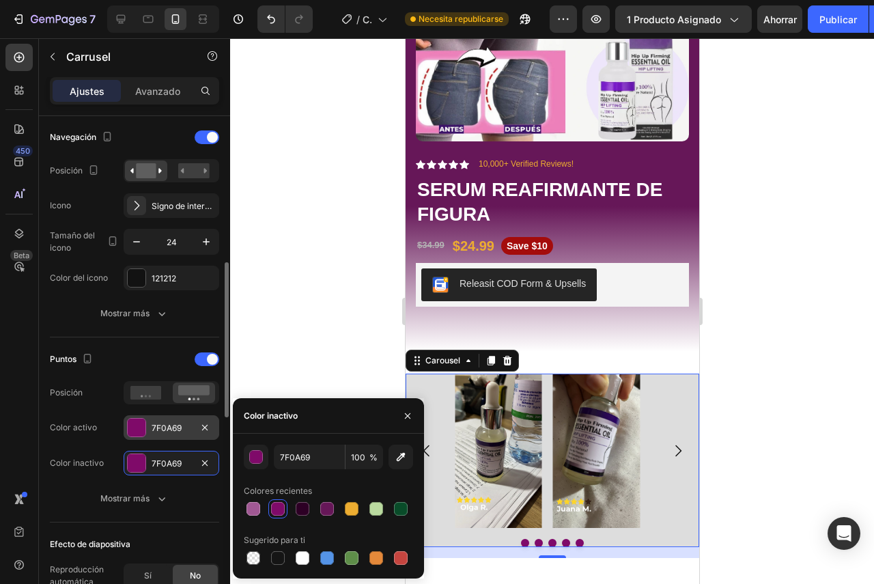
click at [182, 428] on font "7F0A69" at bounding box center [167, 428] width 30 height 10
click at [298, 563] on div at bounding box center [303, 558] width 14 height 14
type input "FFFFFF"
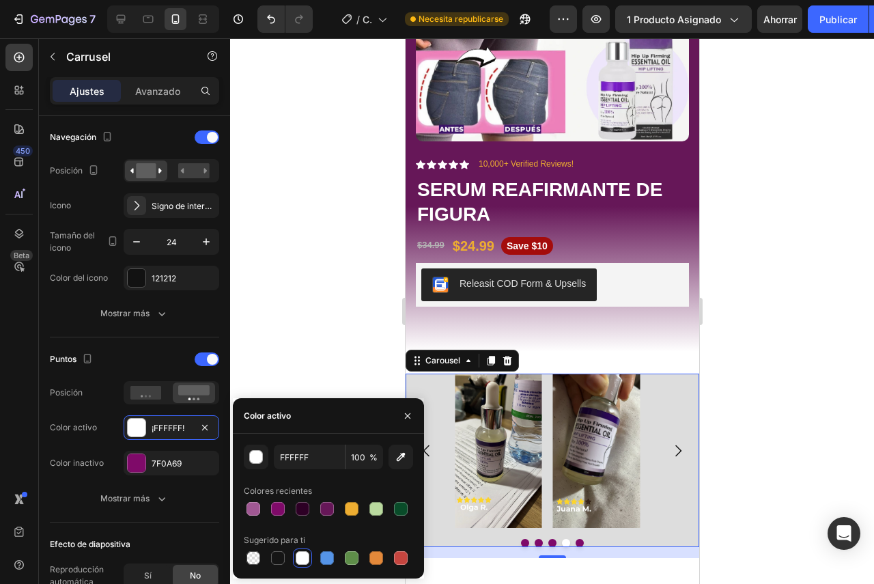
click at [732, 419] on div at bounding box center [552, 311] width 644 height 546
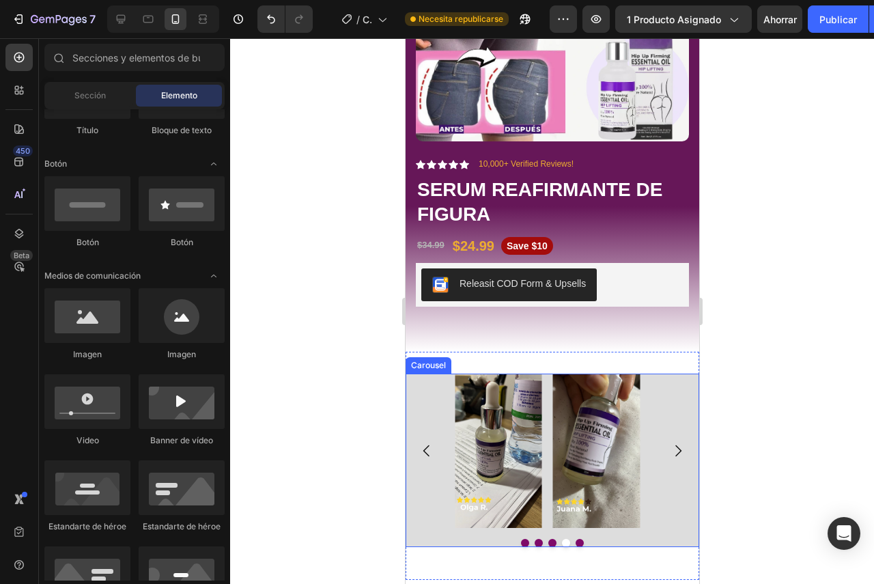
click at [671, 404] on div "Image Image Image Image Image" at bounding box center [552, 451] width 294 height 155
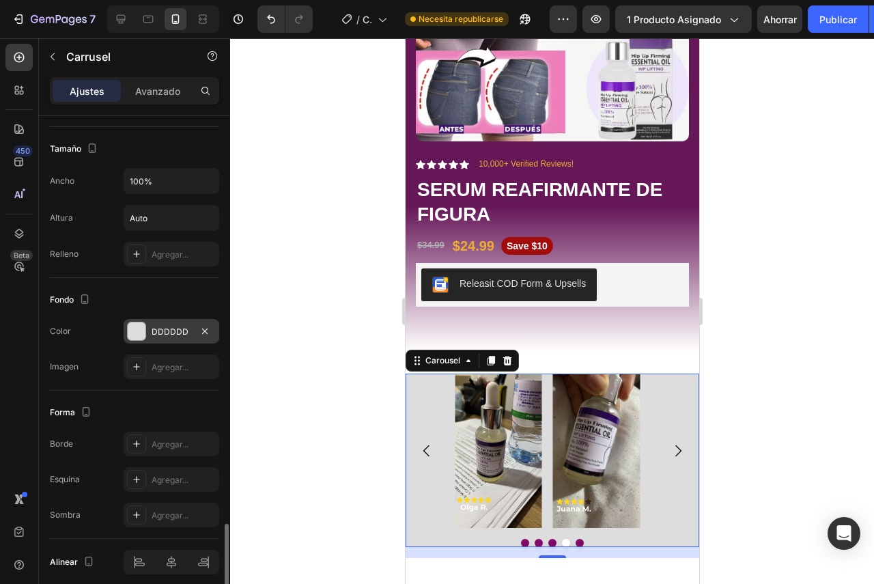
scroll to position [1149, 0]
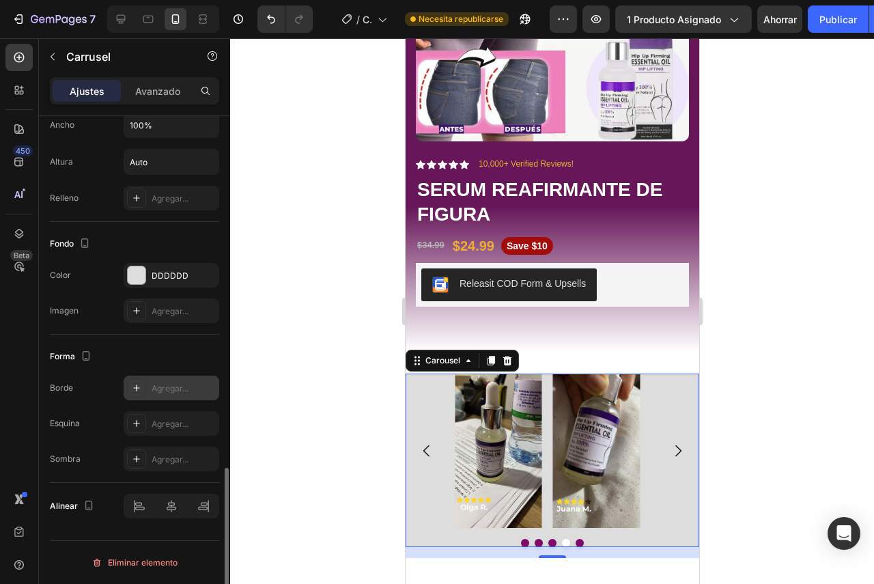
click at [173, 388] on font "Agregar..." at bounding box center [170, 388] width 37 height 10
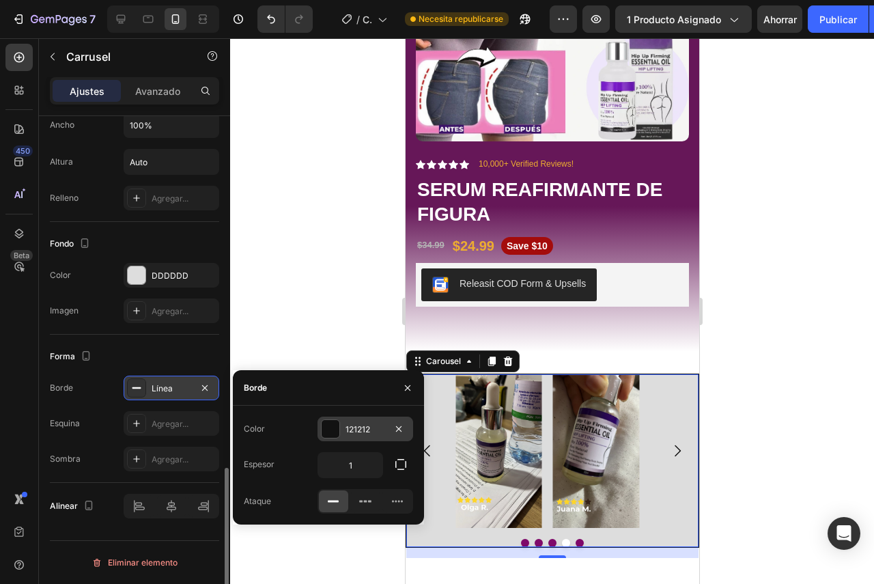
click at [344, 433] on div "121212" at bounding box center [366, 429] width 96 height 25
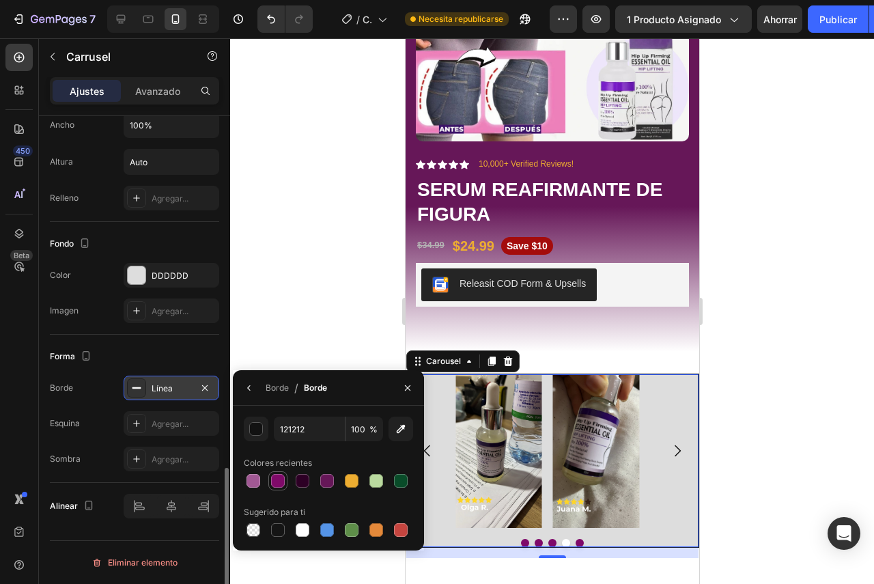
click at [273, 478] on div at bounding box center [278, 481] width 14 height 14
type input "7F0A69"
click at [247, 393] on button "button" at bounding box center [249, 388] width 22 height 22
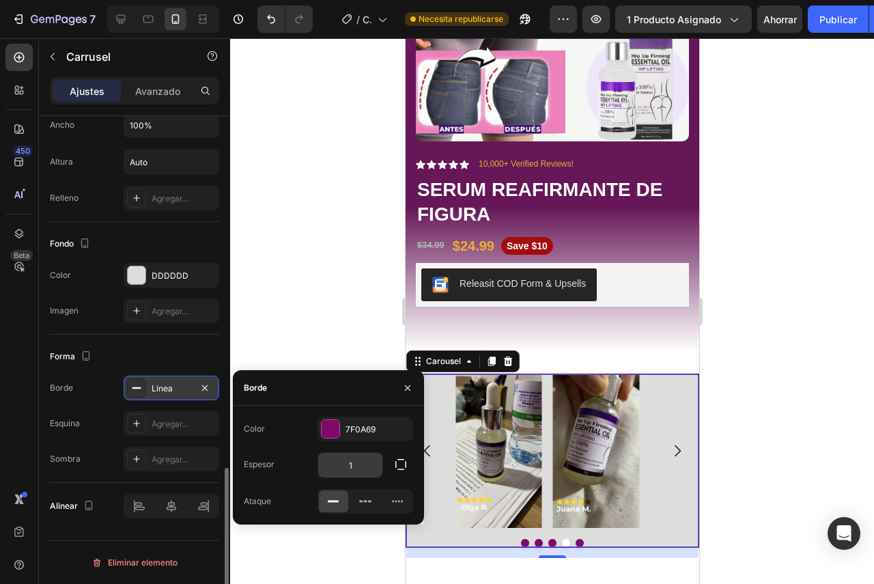
click at [369, 466] on input "1" at bounding box center [350, 465] width 64 height 25
type input "5"
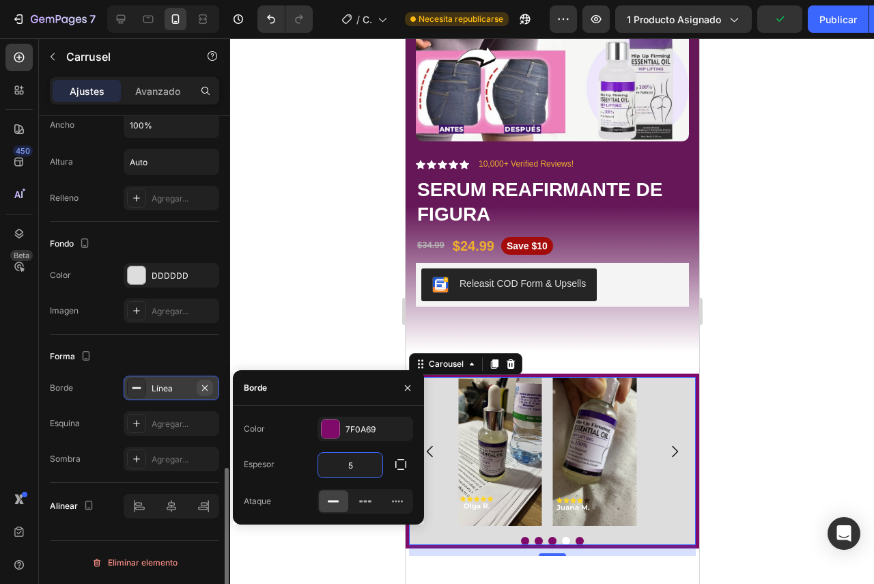
click at [210, 387] on icon "button" at bounding box center [204, 388] width 11 height 11
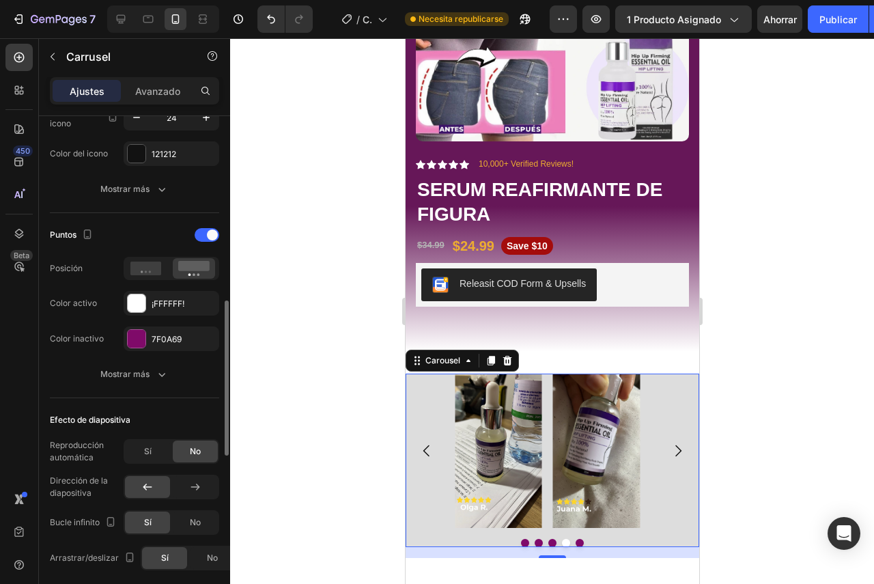
scroll to position [534, 0]
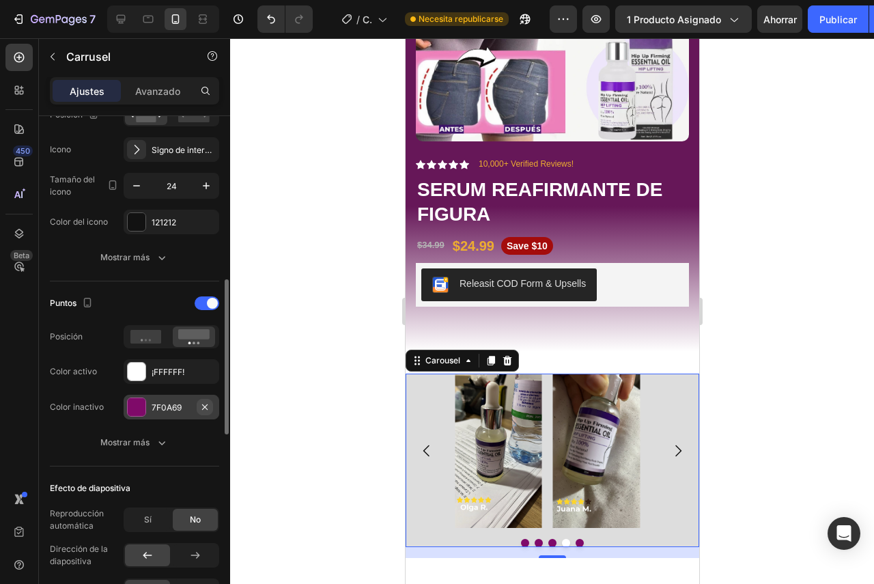
click at [207, 404] on icon "button" at bounding box center [204, 406] width 5 height 5
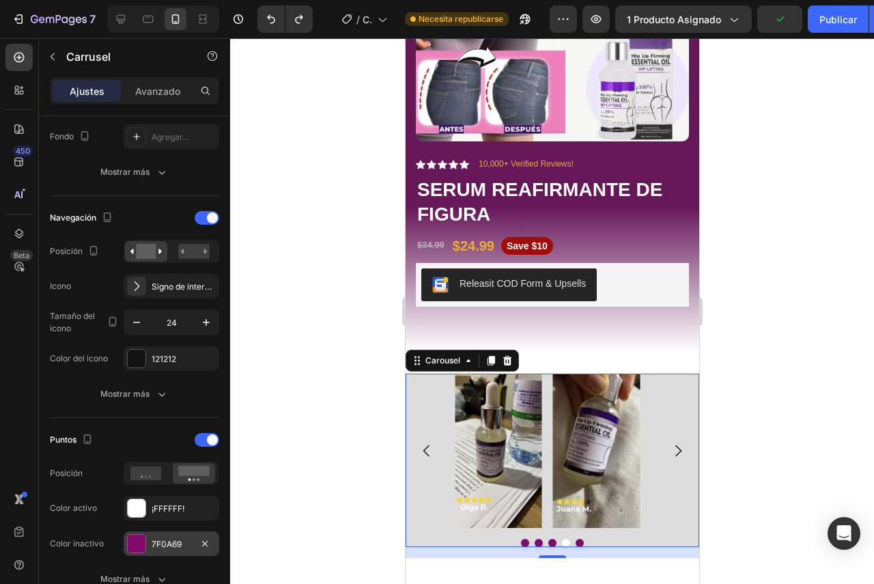
click at [781, 419] on div at bounding box center [552, 311] width 644 height 546
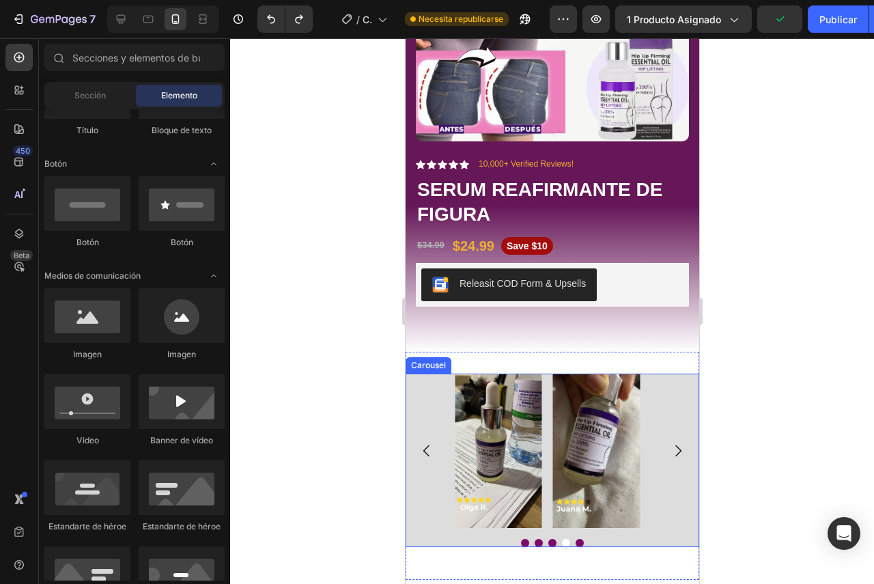
click at [661, 392] on div "Image Image Image Image Image" at bounding box center [552, 451] width 294 height 155
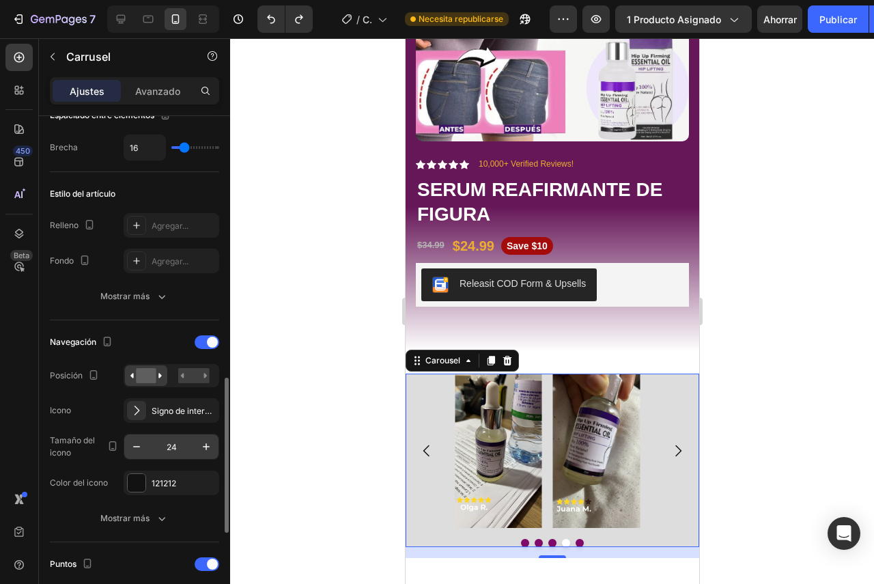
scroll to position [410, 0]
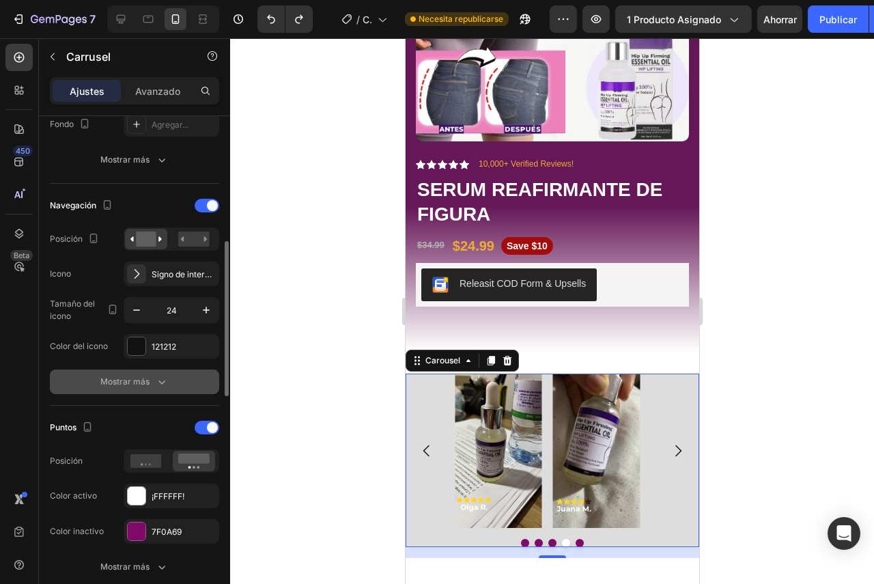
click at [164, 376] on icon "button" at bounding box center [162, 382] width 14 height 14
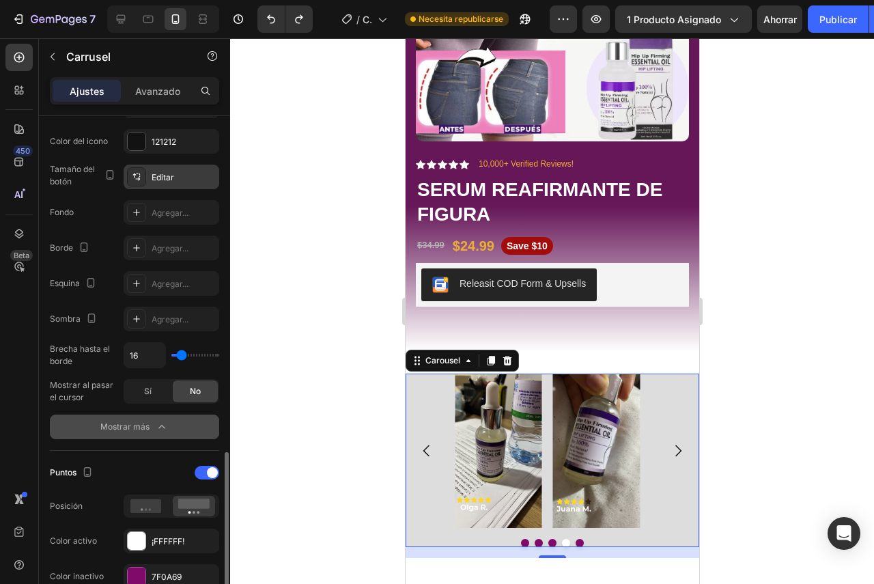
scroll to position [751, 0]
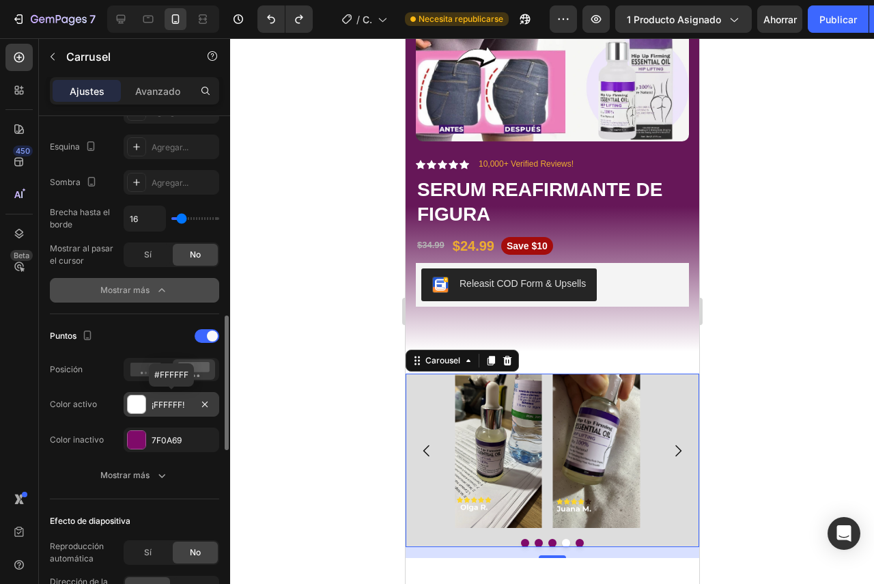
click at [173, 403] on font "¡FFFFFF!" at bounding box center [168, 405] width 33 height 10
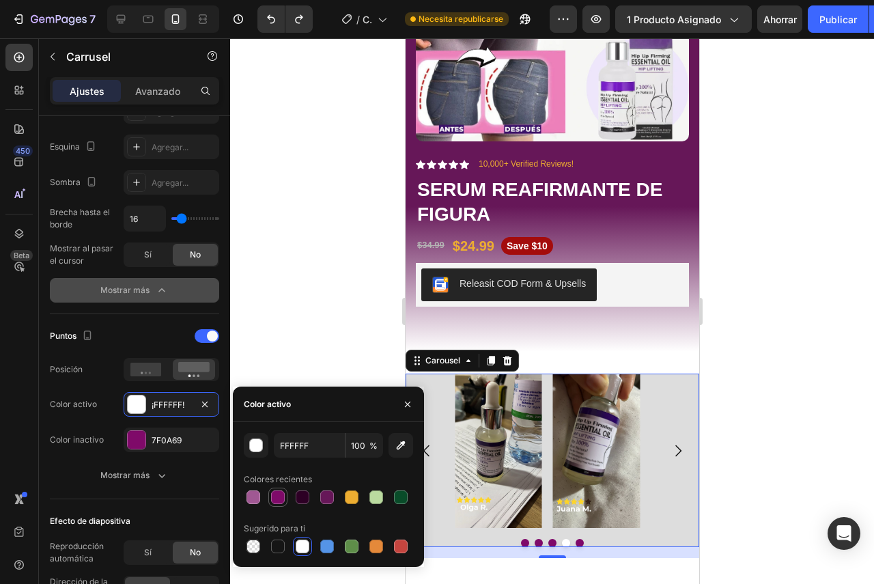
click at [284, 493] on div at bounding box center [278, 497] width 14 height 14
click at [305, 542] on div at bounding box center [303, 547] width 14 height 14
type input "FFFFFF"
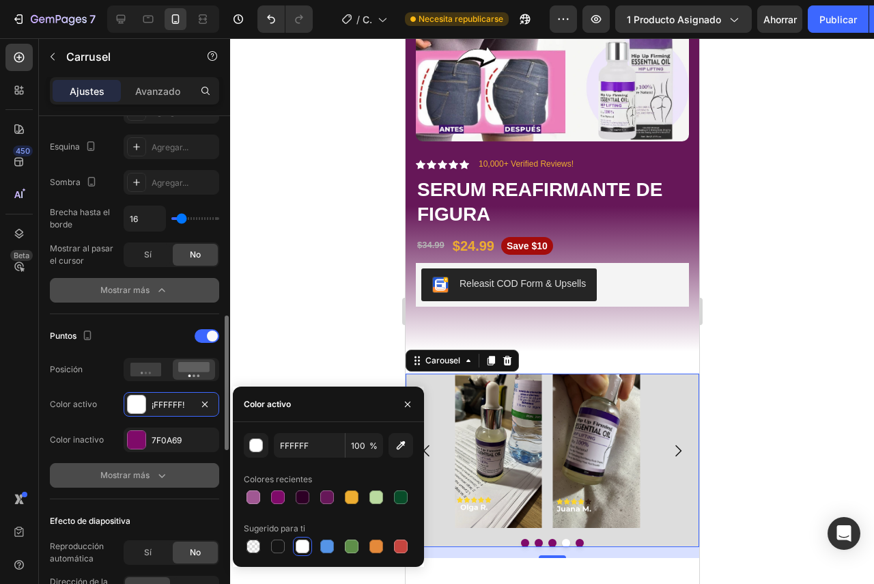
click at [171, 481] on button "Mostrar más" at bounding box center [134, 475] width 169 height 25
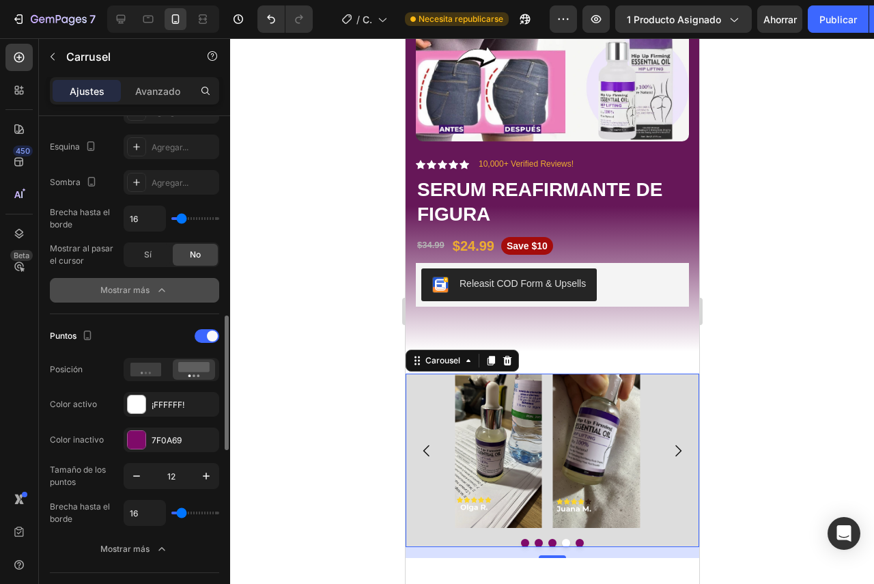
click at [166, 324] on div "Puntos Posición Color activo ¡FFFFFF! Color inactivo 7F0A69 Tamaño de los punto…" at bounding box center [134, 443] width 169 height 259
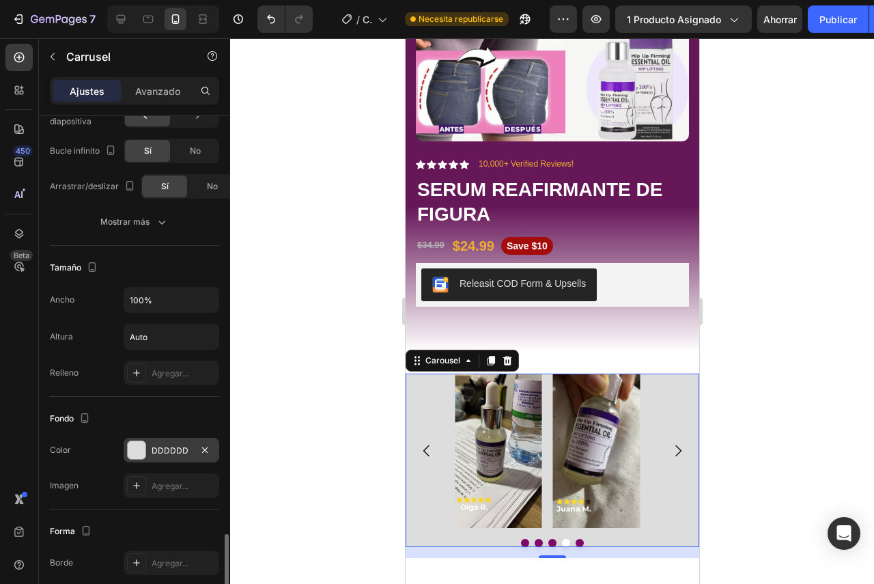
scroll to position [1366, 0]
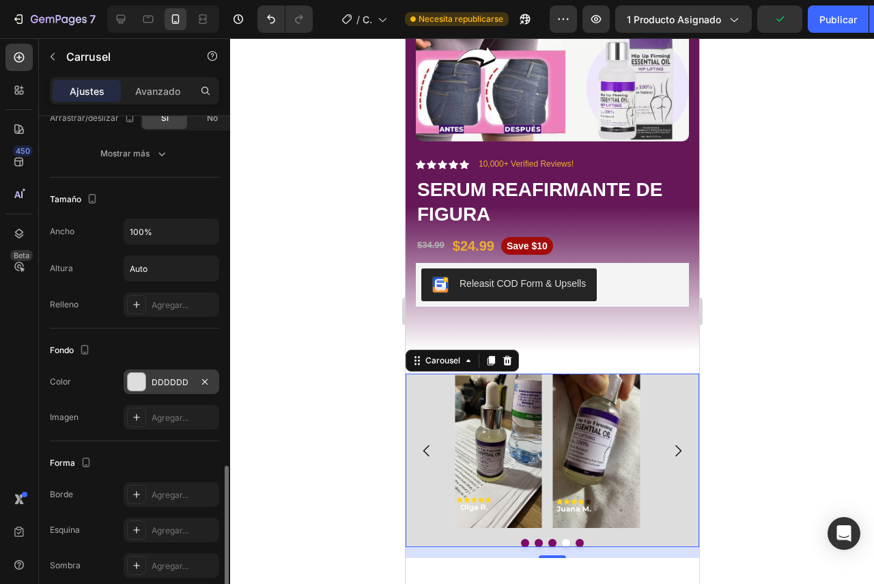
click at [167, 385] on font "DDDDDD" at bounding box center [170, 382] width 37 height 10
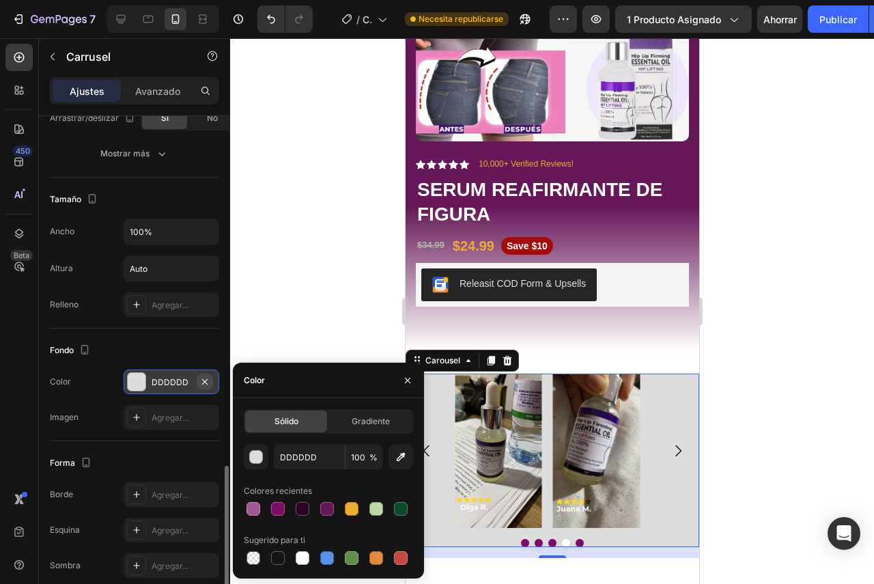
click at [208, 383] on icon "button" at bounding box center [204, 381] width 11 height 11
type input "000000"
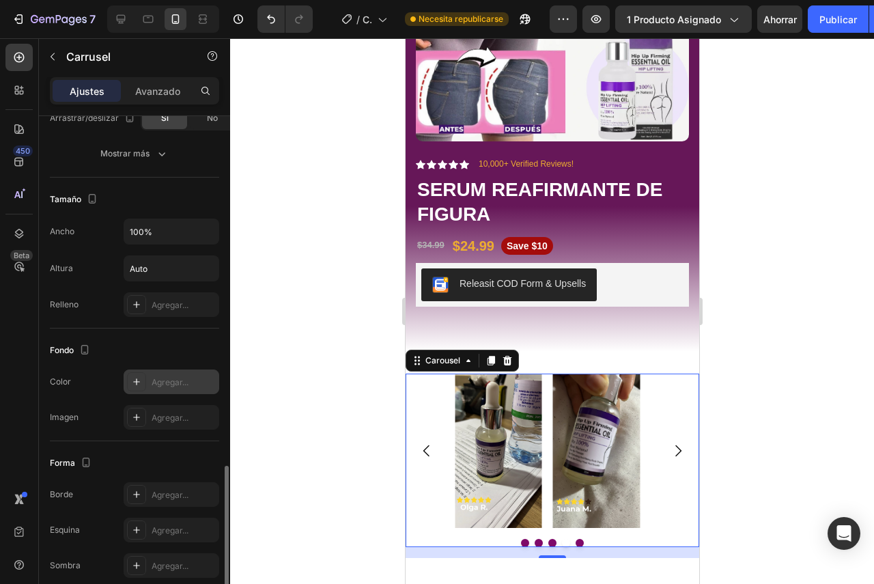
click at [791, 383] on div at bounding box center [552, 311] width 644 height 546
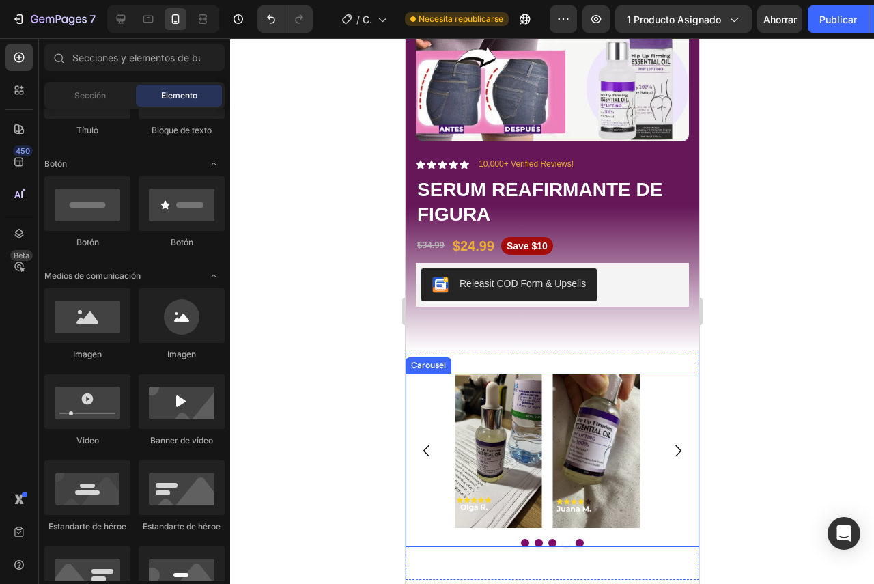
click at [422, 417] on div "Image Image Image Image Image" at bounding box center [552, 451] width 294 height 155
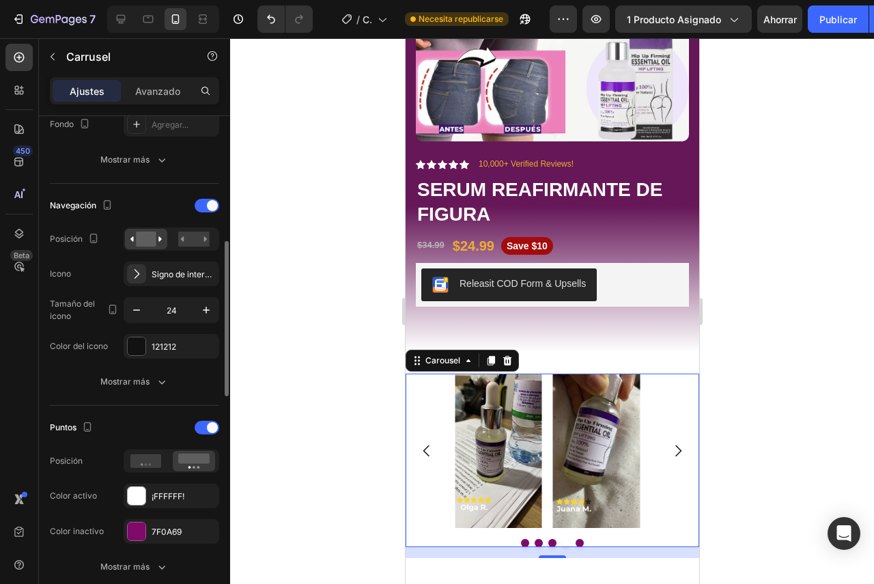
scroll to position [478, 0]
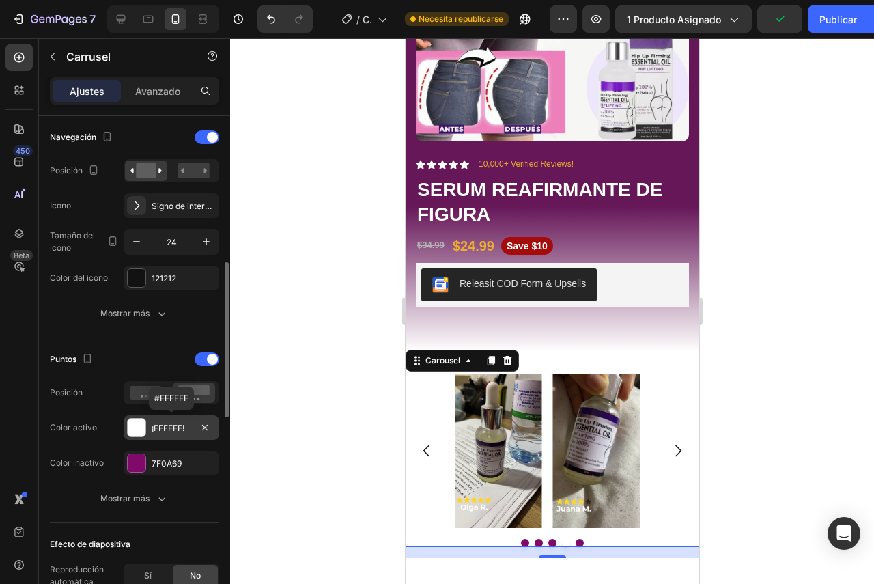
click at [168, 425] on font "¡FFFFFF!" at bounding box center [168, 428] width 33 height 10
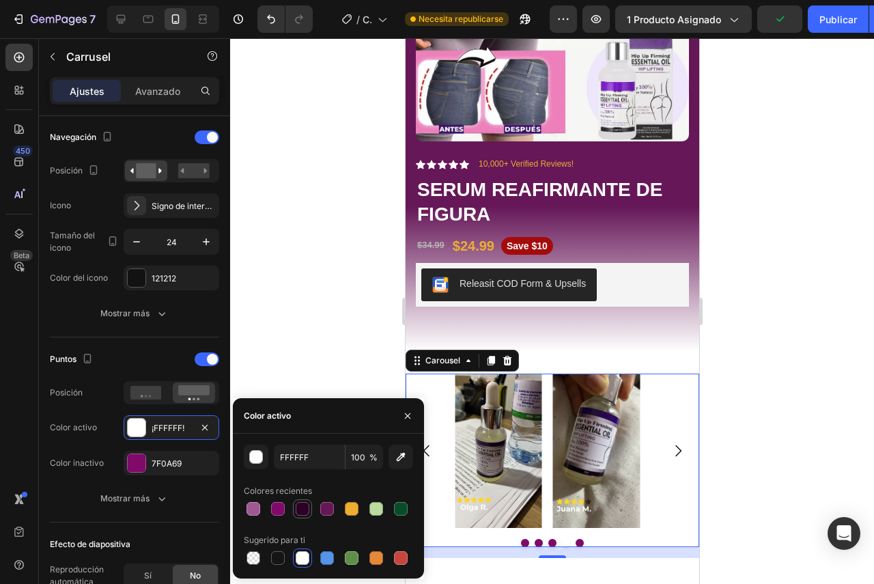
click at [300, 511] on div at bounding box center [303, 509] width 14 height 14
type input "2D0025"
click at [725, 466] on div at bounding box center [552, 311] width 644 height 546
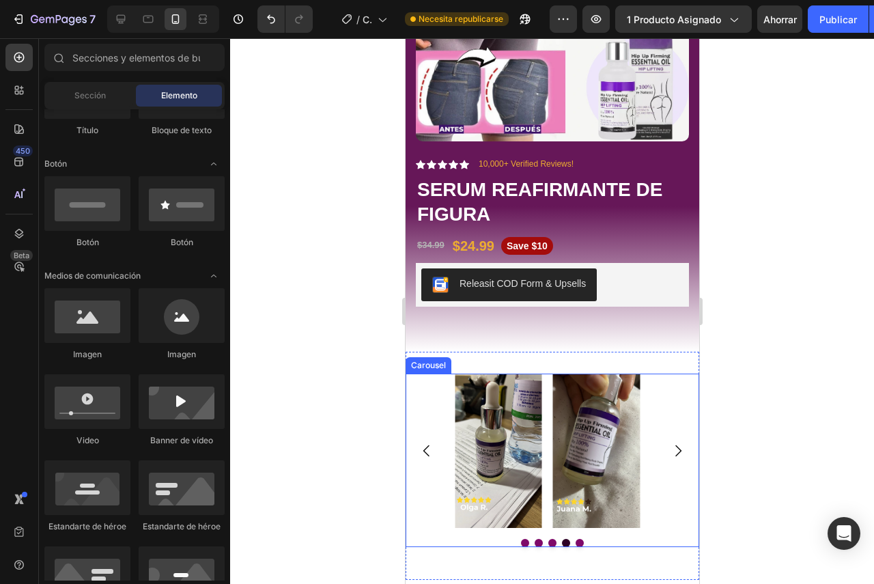
click at [423, 396] on div "Image Image Image Image Image" at bounding box center [552, 451] width 294 height 155
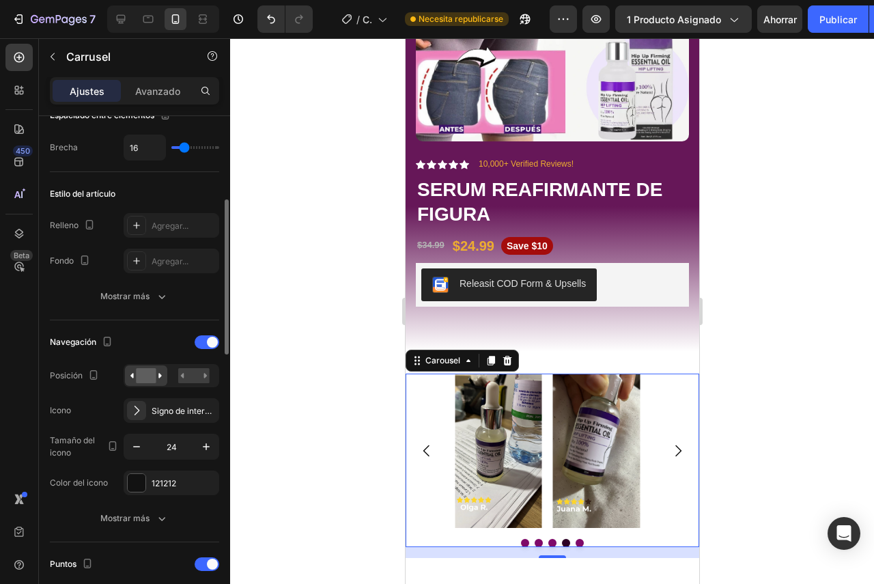
scroll to position [410, 0]
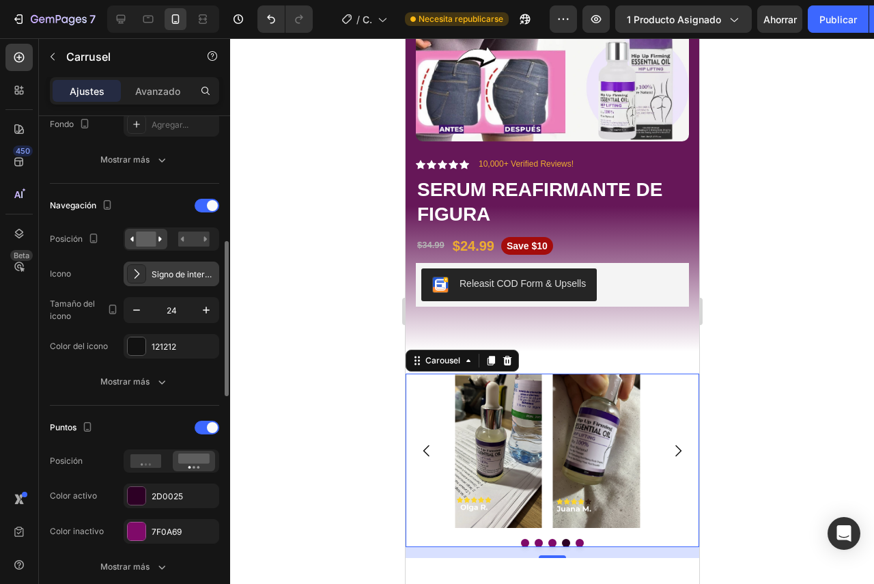
click at [176, 279] on font "Signo de intercalación regular derecha" at bounding box center [227, 274] width 150 height 10
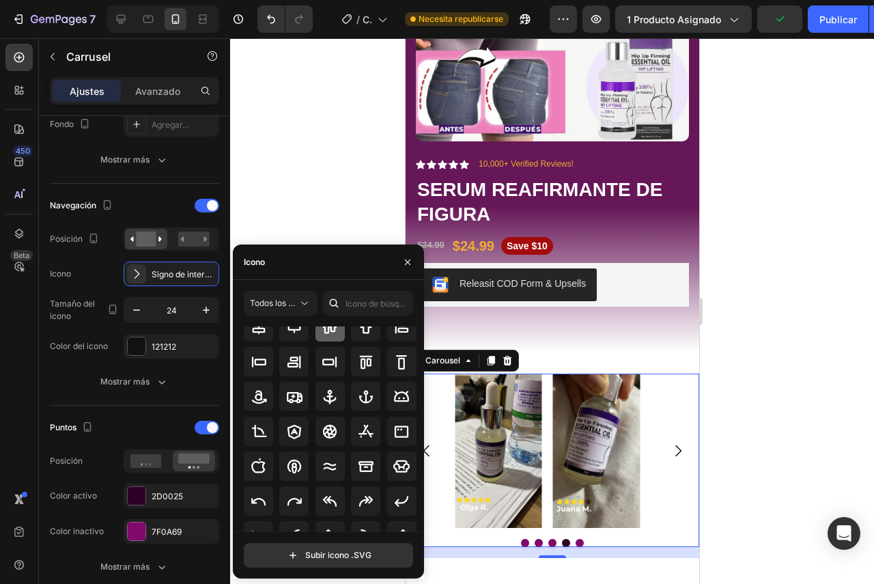
scroll to position [150, 0]
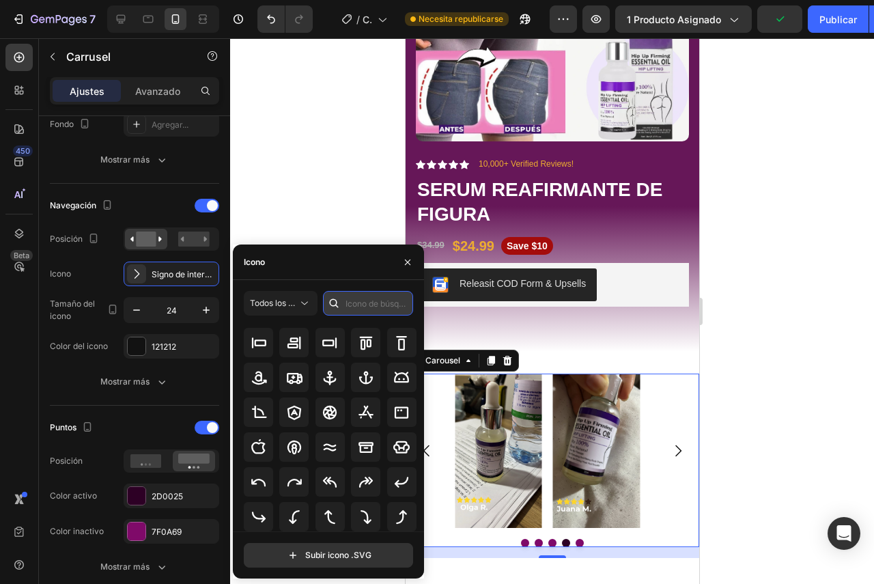
click at [351, 309] on input "text" at bounding box center [368, 303] width 90 height 25
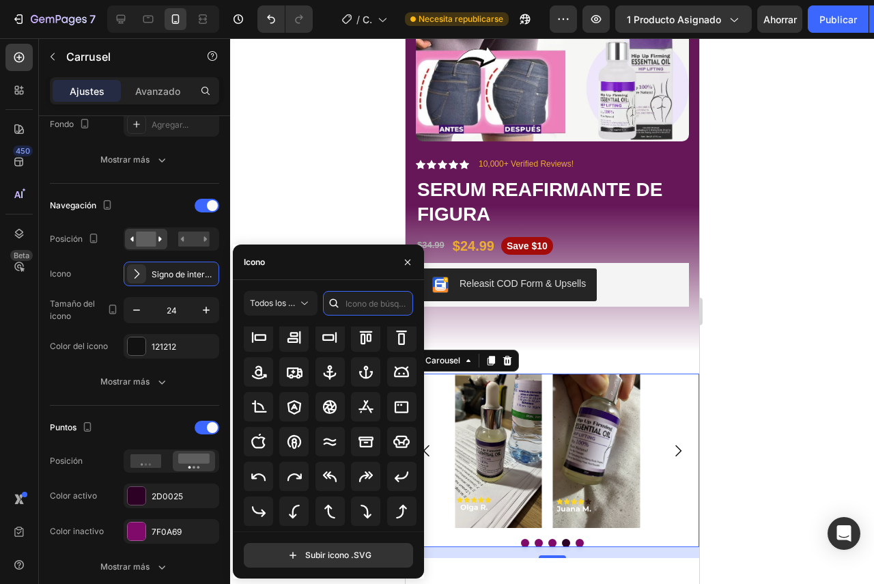
scroll to position [219, 0]
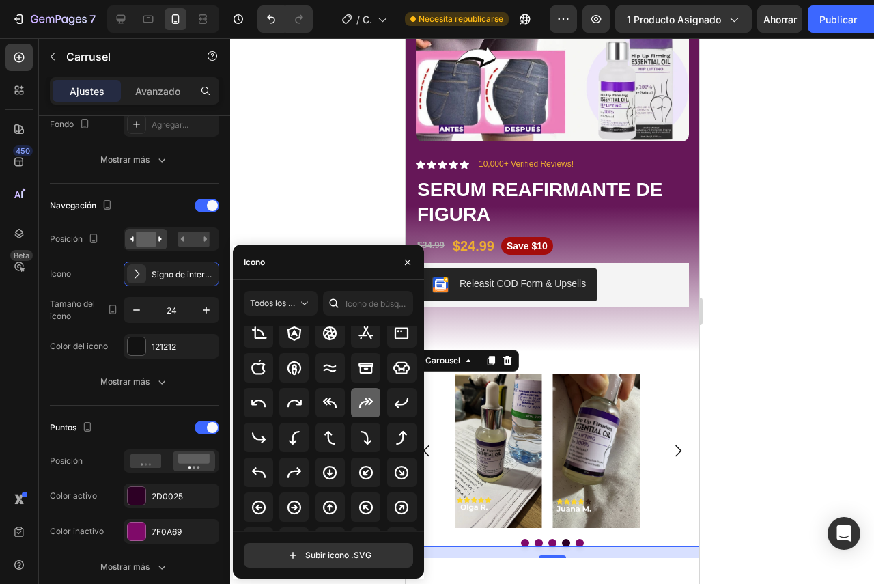
click at [360, 408] on icon at bounding box center [366, 403] width 16 height 16
click at [181, 351] on div "121212" at bounding box center [172, 347] width 40 height 12
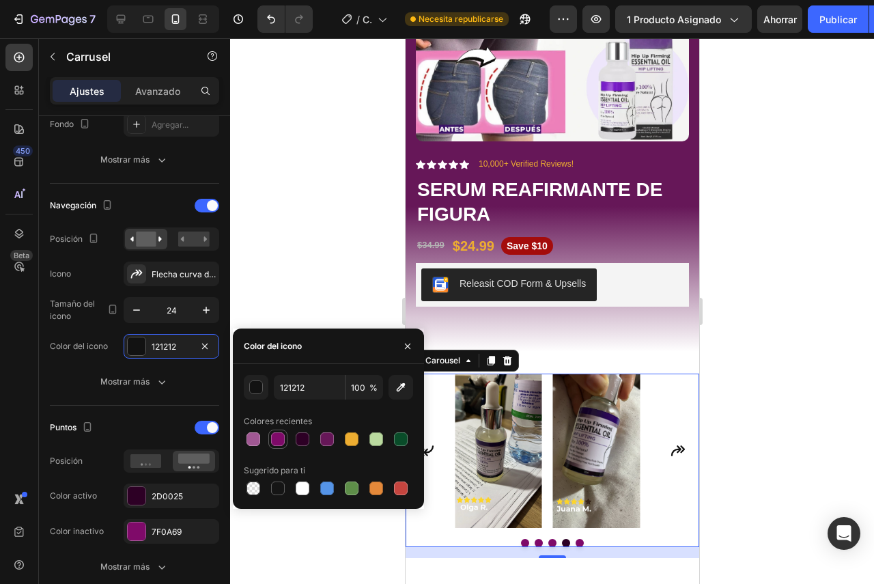
click at [278, 437] on div at bounding box center [278, 439] width 14 height 14
type input "7F0A69"
click at [766, 397] on div at bounding box center [552, 311] width 644 height 546
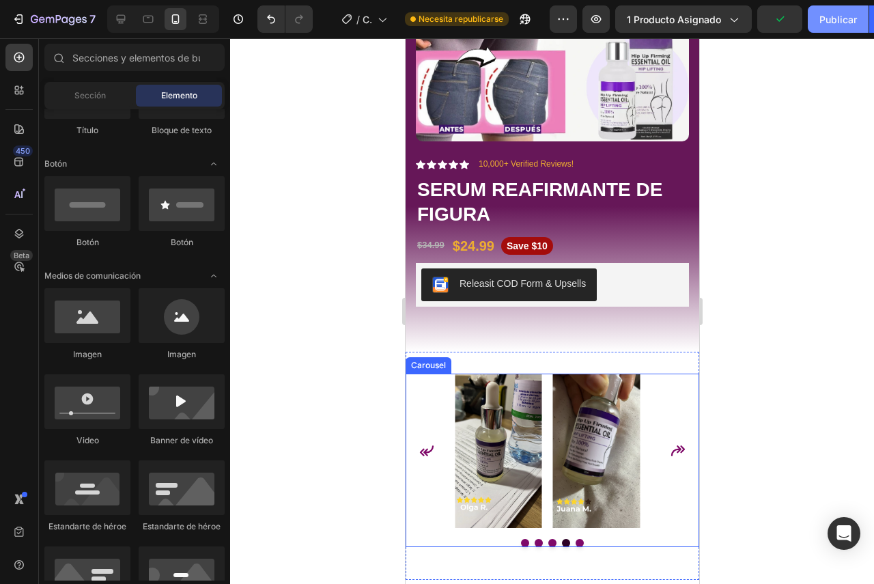
click at [833, 10] on button "Publicar" at bounding box center [838, 18] width 61 height 27
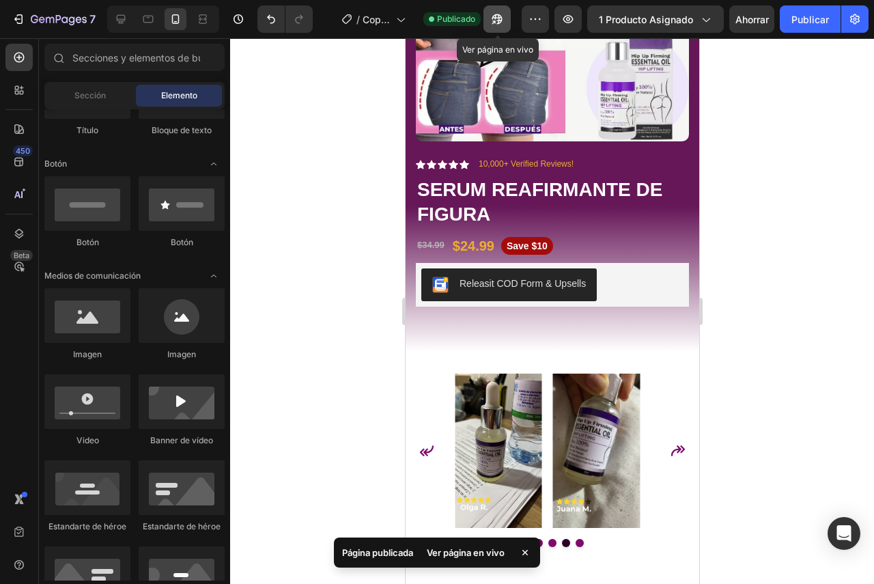
click at [499, 22] on icon "button" at bounding box center [497, 19] width 14 height 14
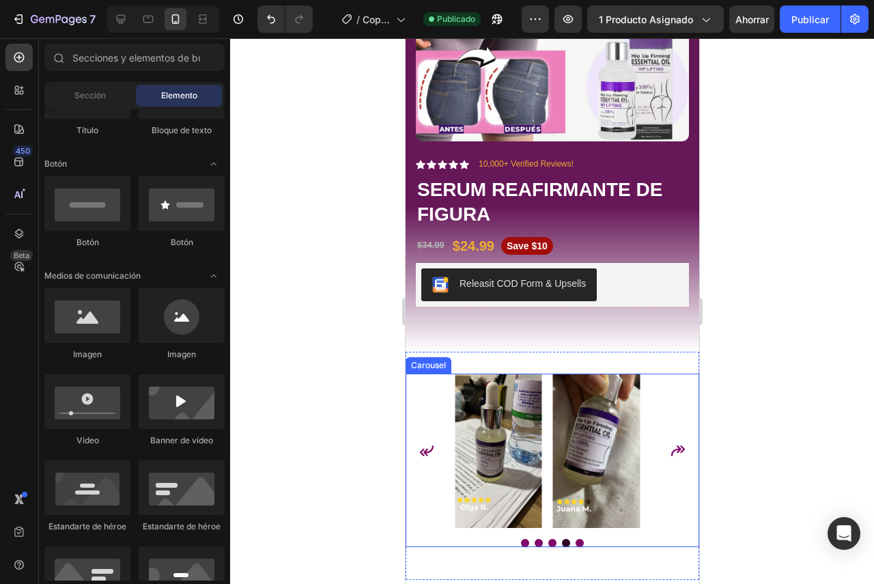
click at [667, 404] on div "Image Image Image Image Image" at bounding box center [552, 451] width 294 height 155
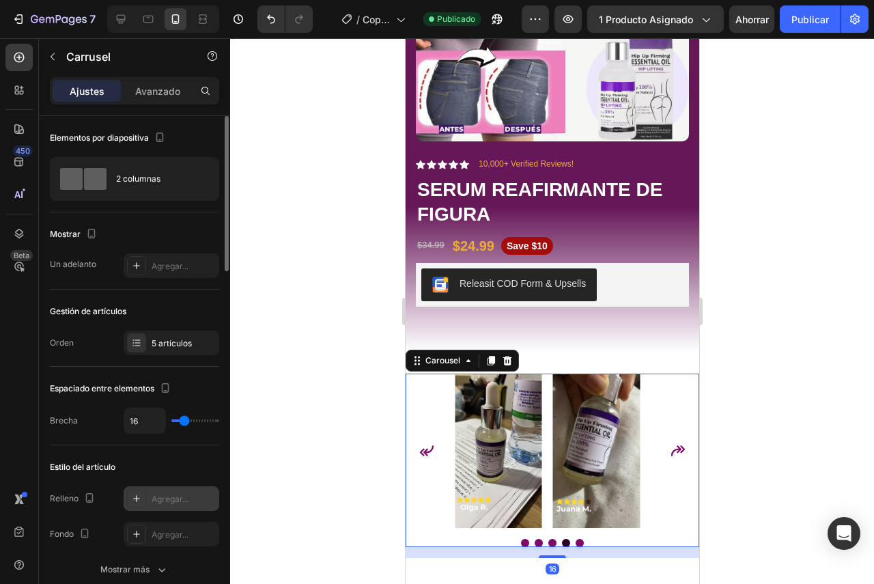
scroll to position [68, 0]
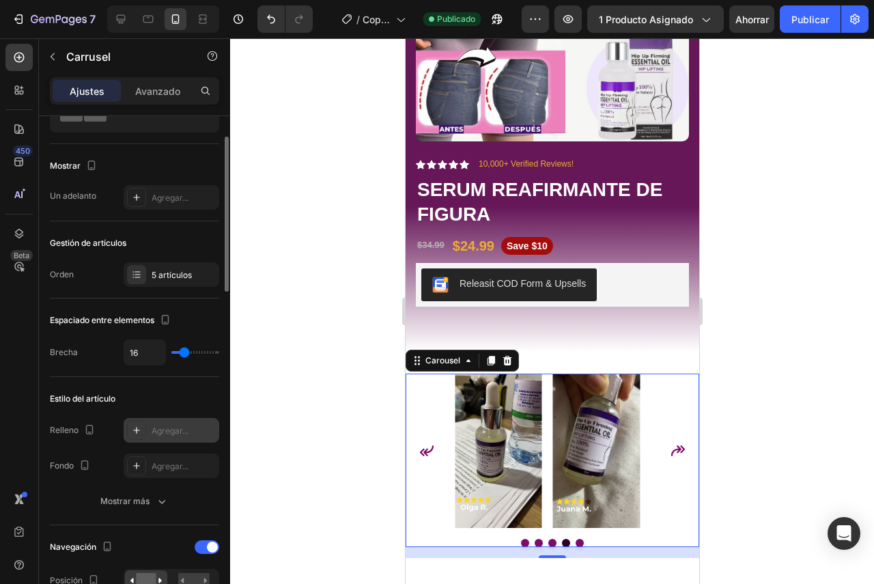
click at [163, 428] on font "Agregar..." at bounding box center [170, 431] width 37 height 10
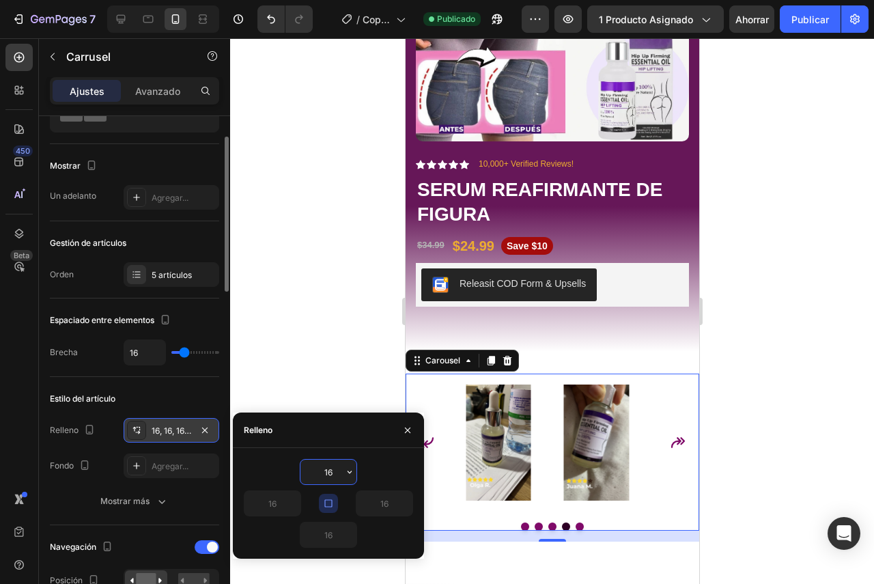
type input "0"
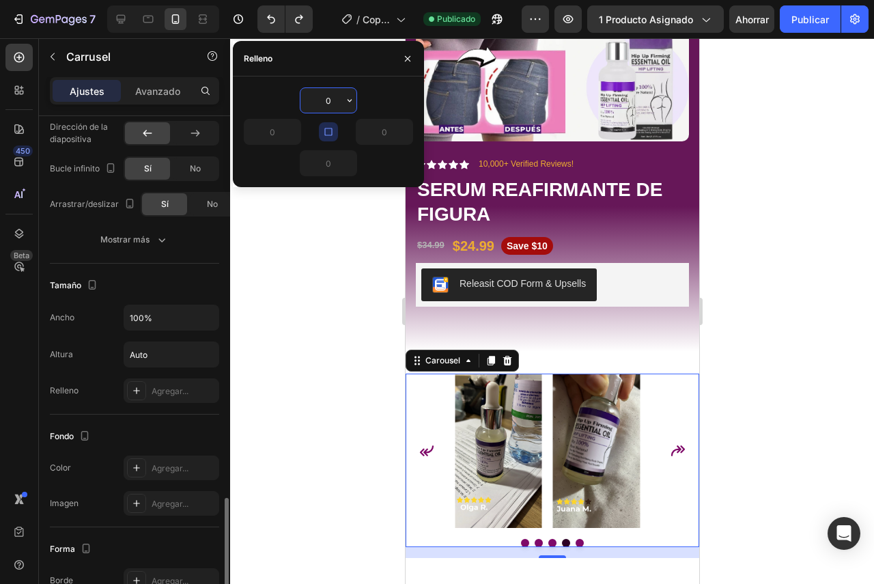
scroll to position [1093, 0]
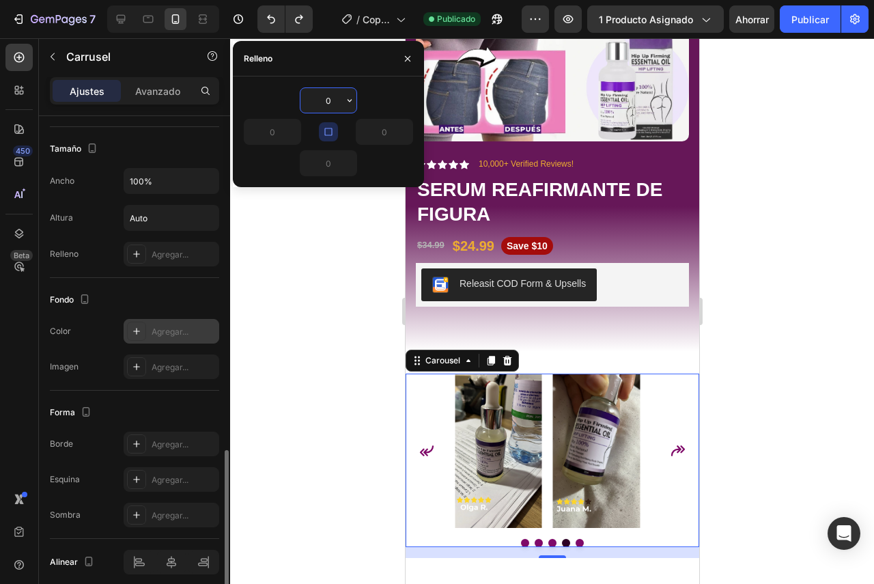
click at [154, 333] on font "Agregar..." at bounding box center [170, 332] width 37 height 10
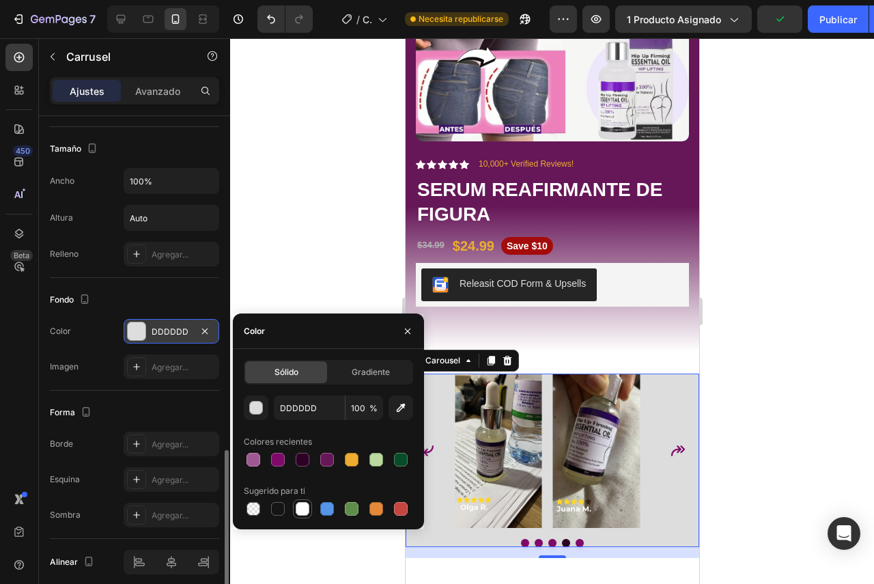
click at [305, 505] on div at bounding box center [303, 509] width 14 height 14
type input "FFFFFF"
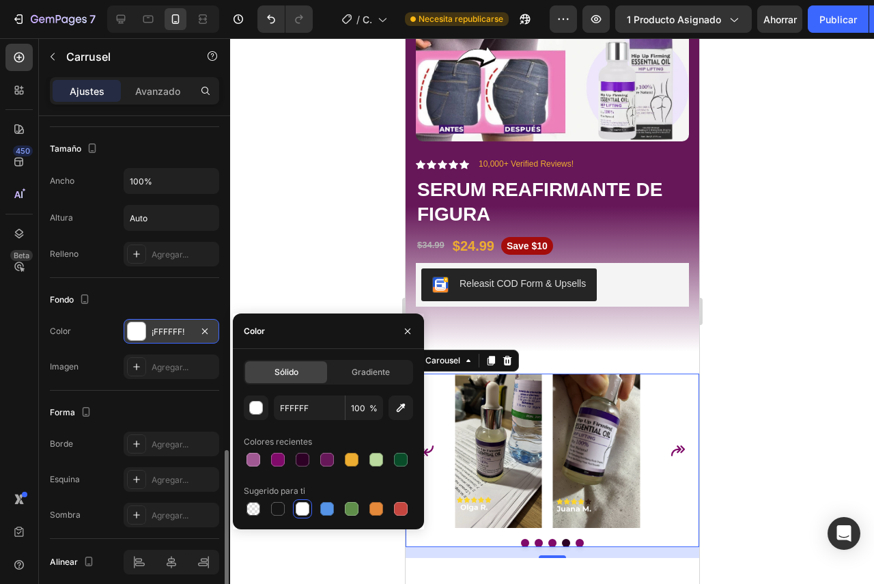
click at [814, 408] on div at bounding box center [552, 311] width 644 height 546
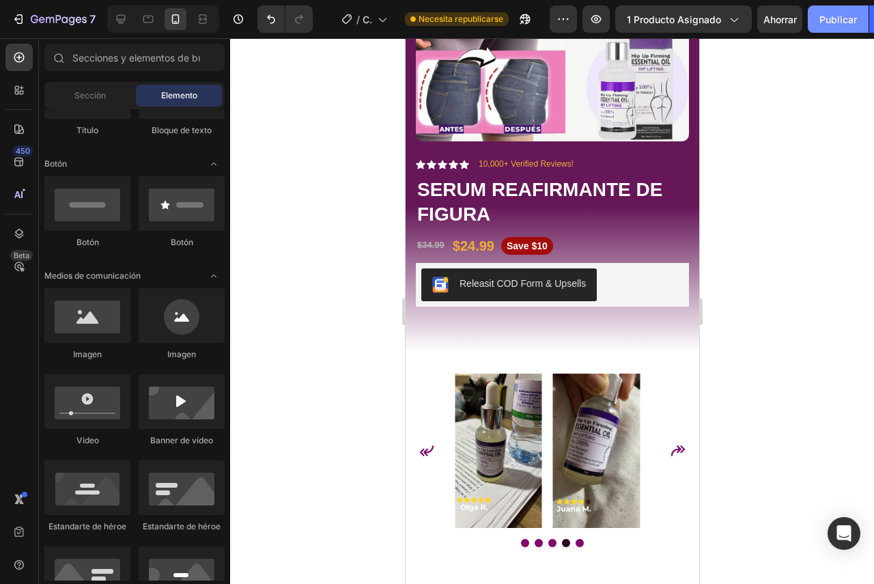
click at [824, 10] on button "Publicar" at bounding box center [838, 18] width 61 height 27
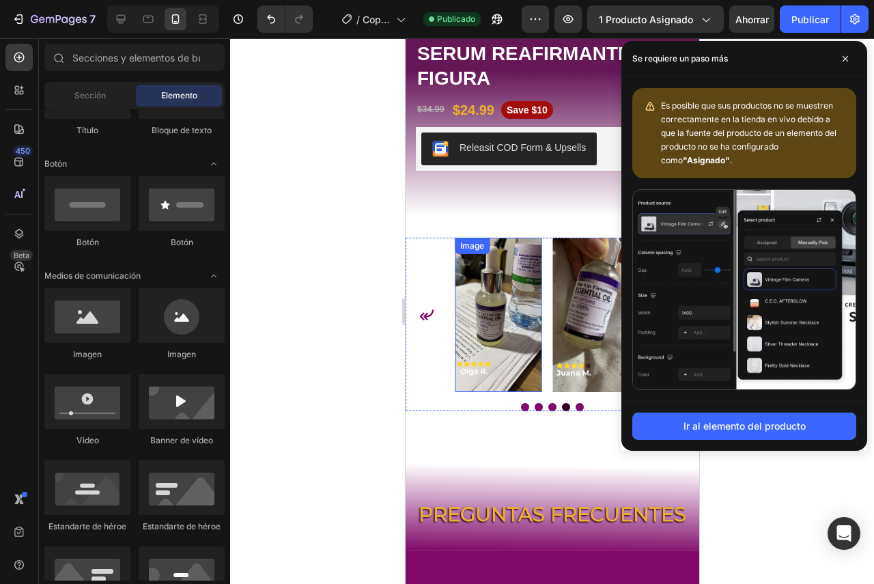
scroll to position [3211, 0]
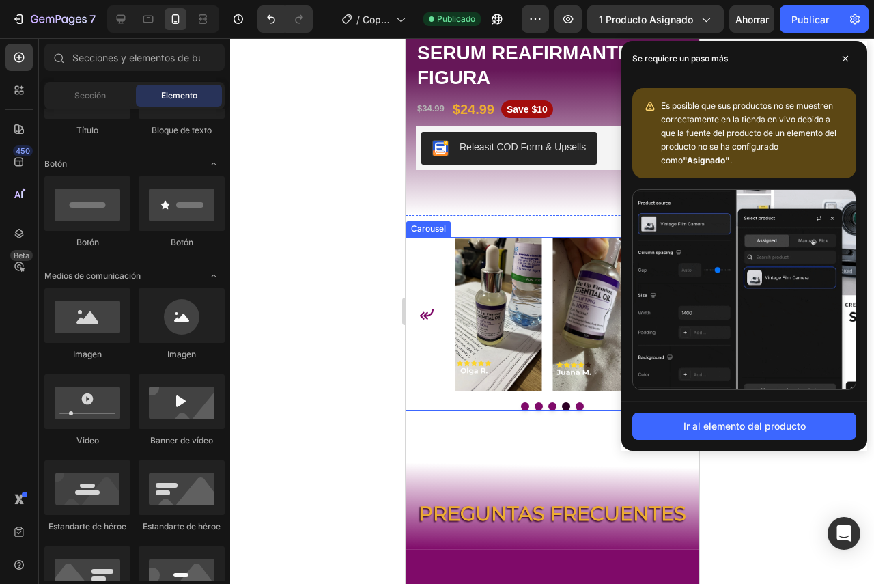
click at [480, 402] on div at bounding box center [552, 406] width 294 height 8
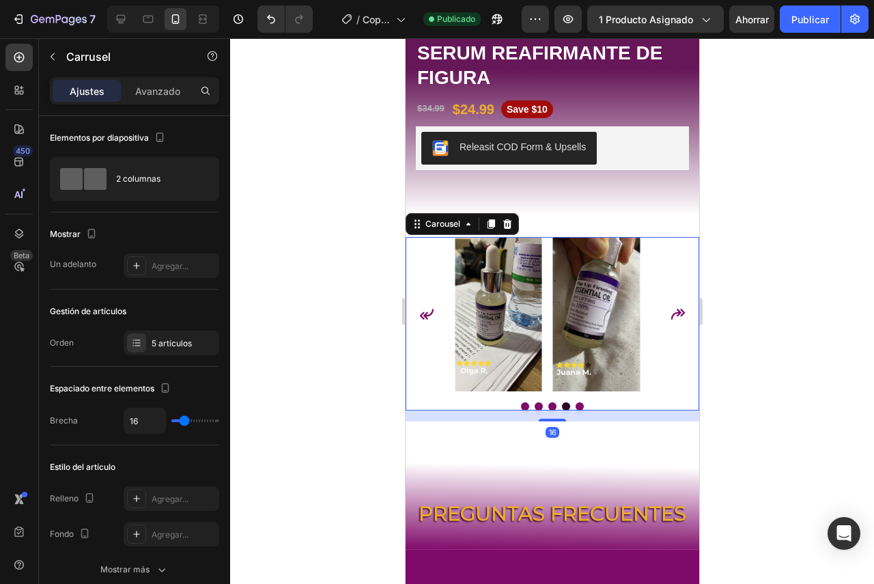
click at [439, 411] on div "16" at bounding box center [552, 416] width 294 height 11
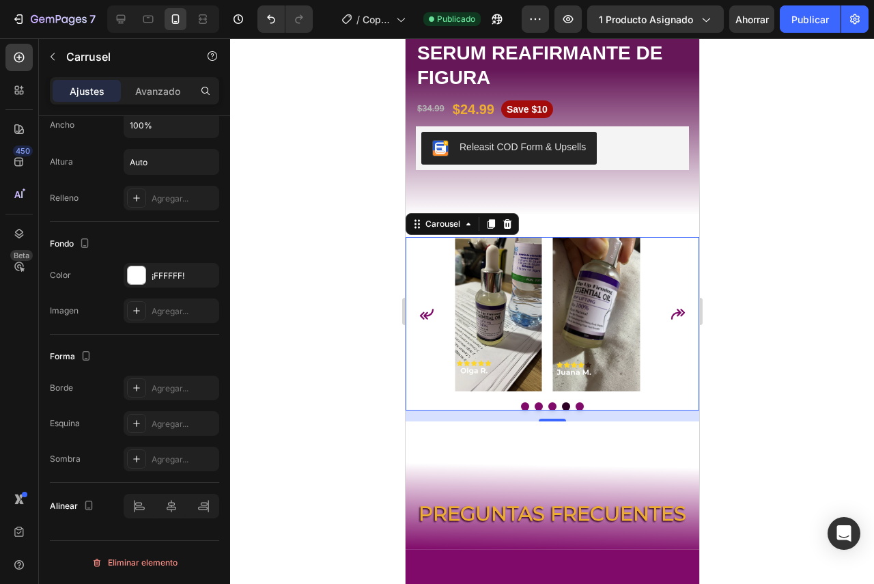
click at [794, 362] on div at bounding box center [552, 311] width 644 height 546
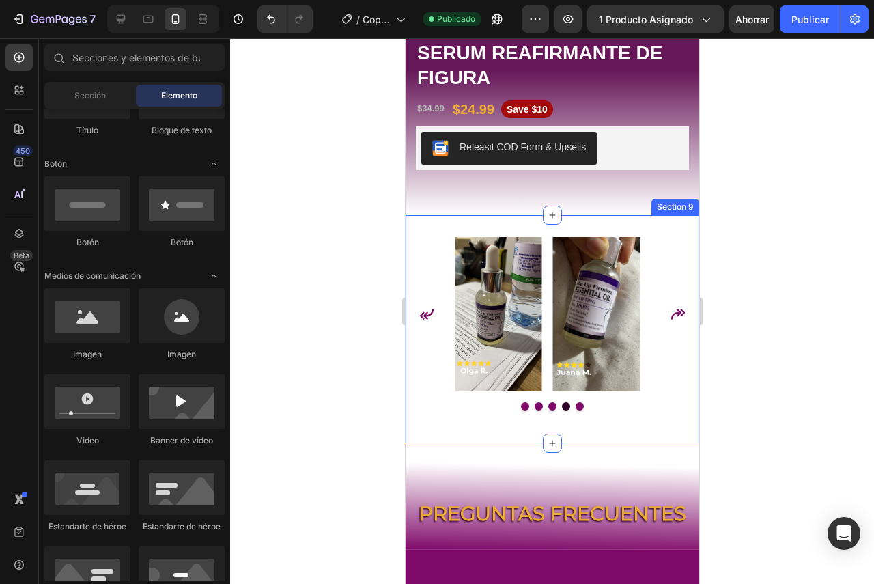
click at [630, 215] on div "Image Image Image Image Image Carousel Section 9" at bounding box center [552, 329] width 294 height 229
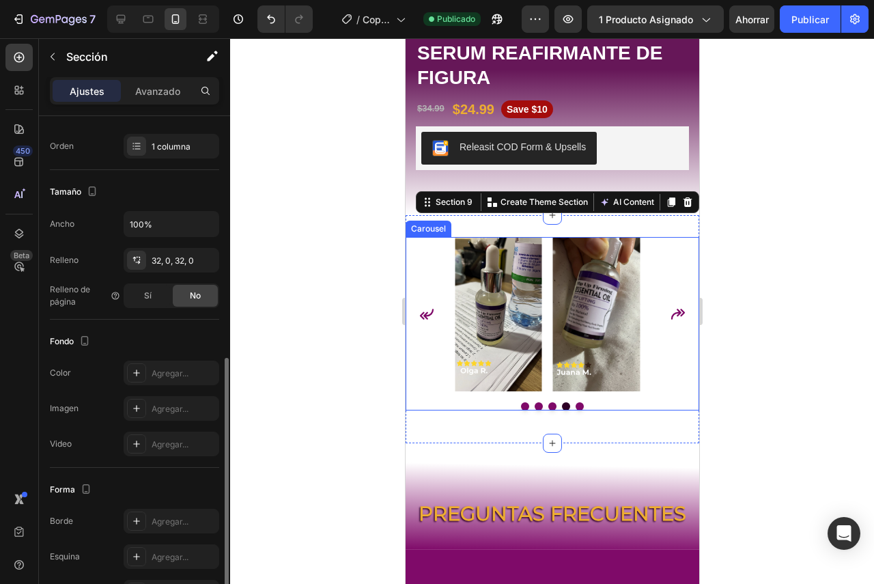
scroll to position [273, 0]
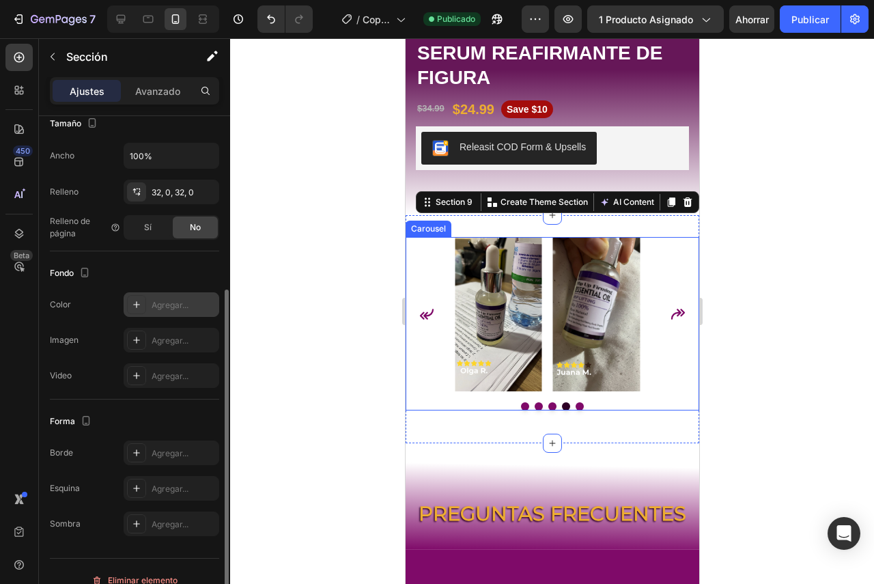
click at [165, 302] on font "Agregar..." at bounding box center [170, 305] width 37 height 10
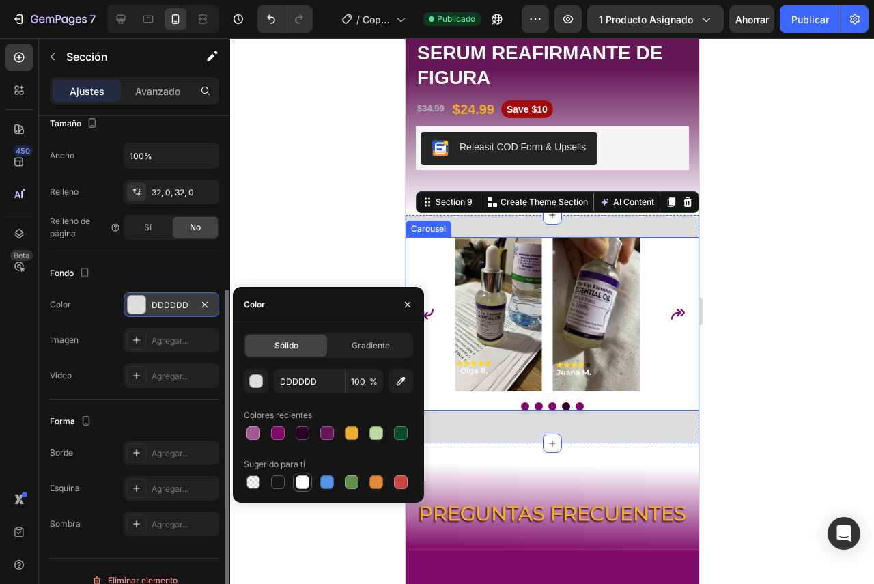
click at [300, 482] on div at bounding box center [303, 482] width 14 height 14
type input "FFFFFF"
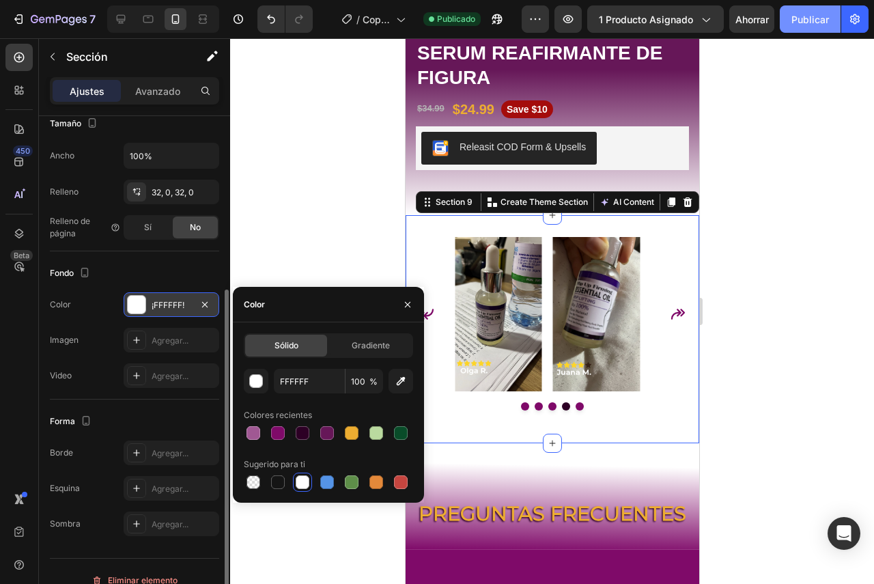
click at [799, 17] on font "Publicar" at bounding box center [811, 20] width 38 height 12
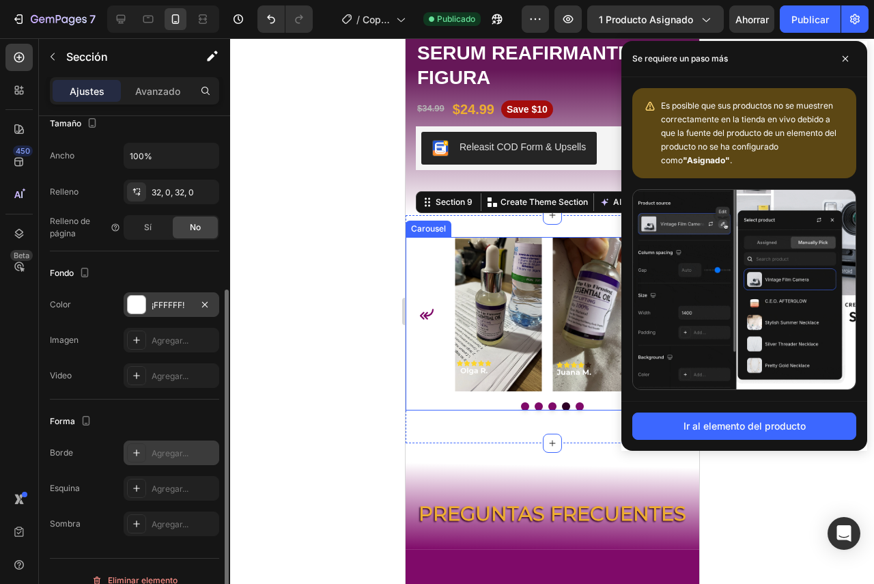
click at [156, 444] on div "Agregar..." at bounding box center [172, 453] width 96 height 25
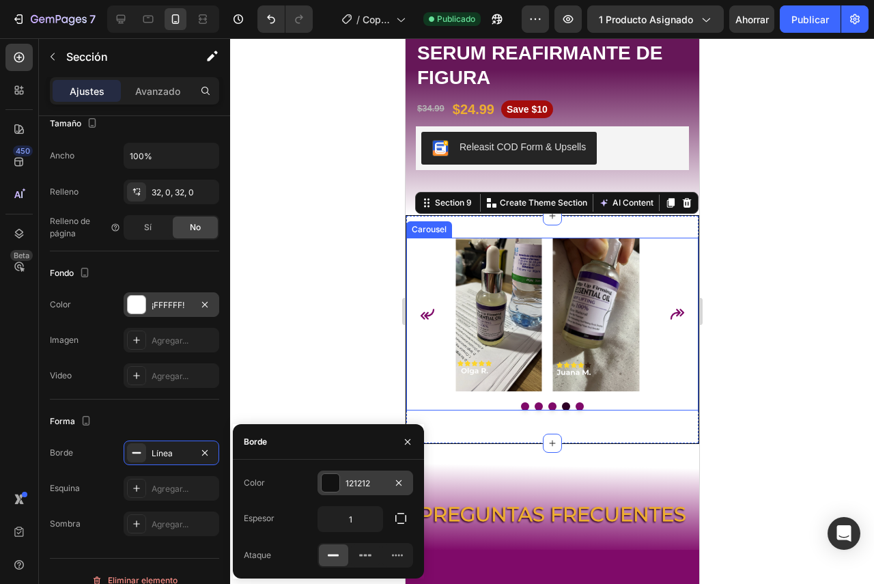
click at [349, 483] on font "121212" at bounding box center [358, 483] width 25 height 10
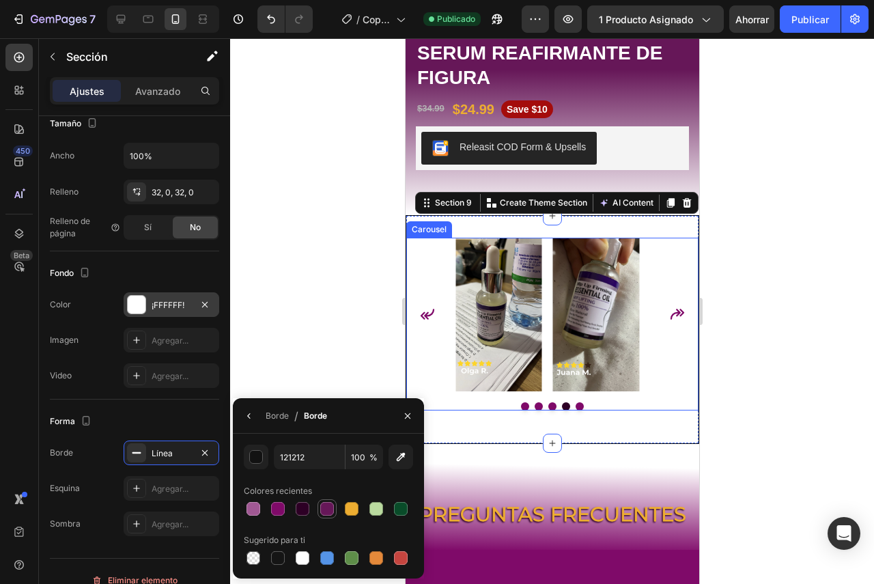
click at [319, 505] on div at bounding box center [327, 509] width 16 height 16
type input "661758"
click at [253, 421] on icon "button" at bounding box center [249, 416] width 11 height 11
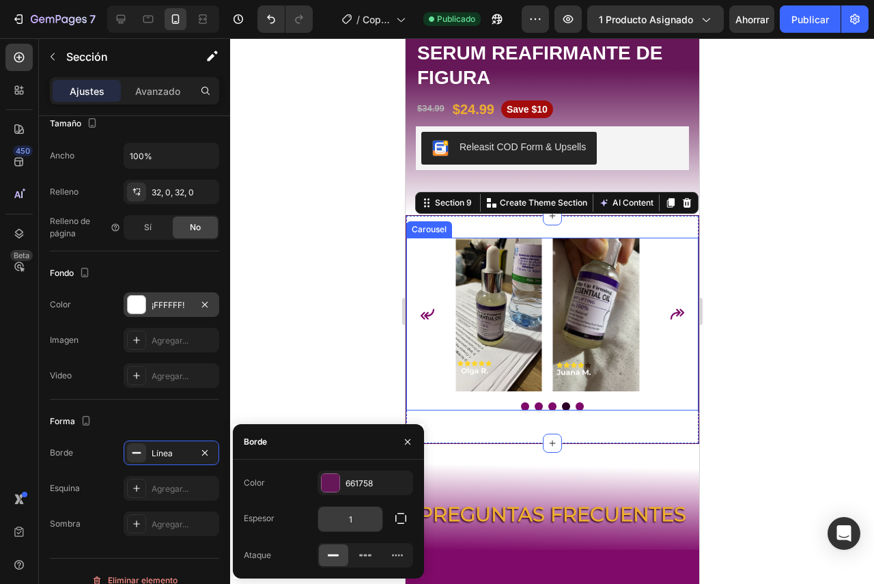
click at [356, 519] on input "1" at bounding box center [350, 519] width 64 height 25
type input "5"
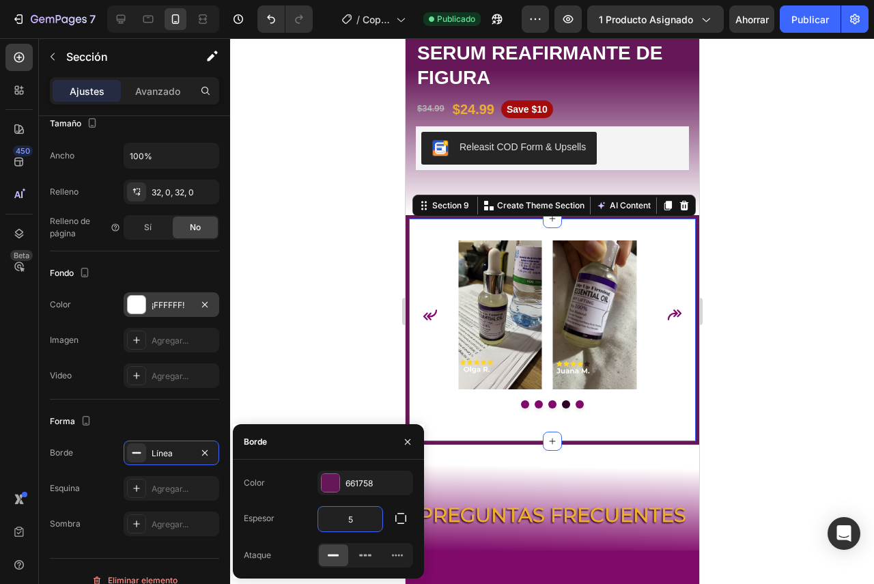
click at [821, 343] on div at bounding box center [552, 311] width 644 height 546
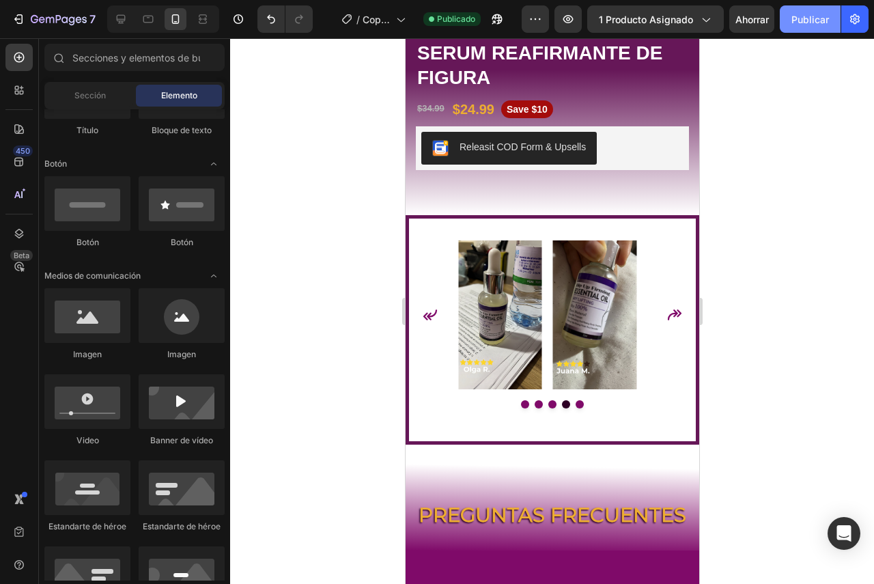
click at [808, 17] on font "Publicar" at bounding box center [811, 20] width 38 height 12
